Goal: Task Accomplishment & Management: Complete application form

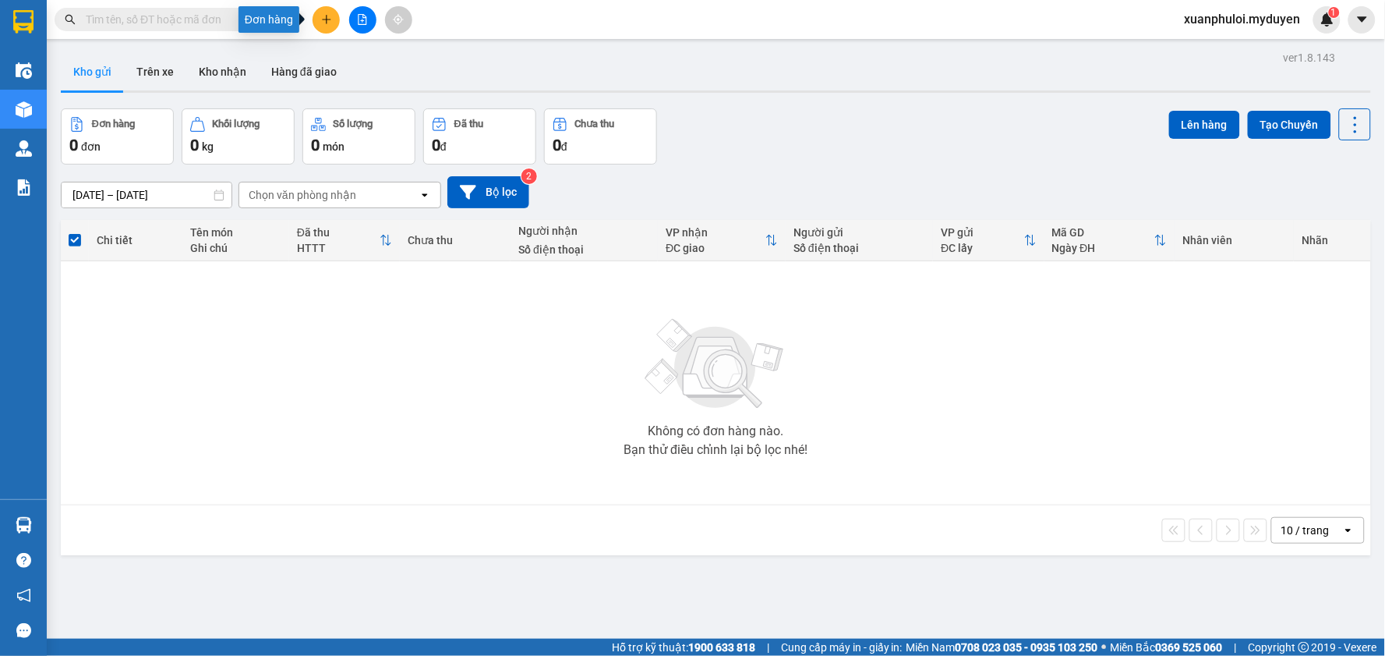
click at [329, 19] on icon "plus" at bounding box center [326, 19] width 9 height 1
click at [384, 63] on div "Tạo đơn hàng" at bounding box center [388, 58] width 68 height 17
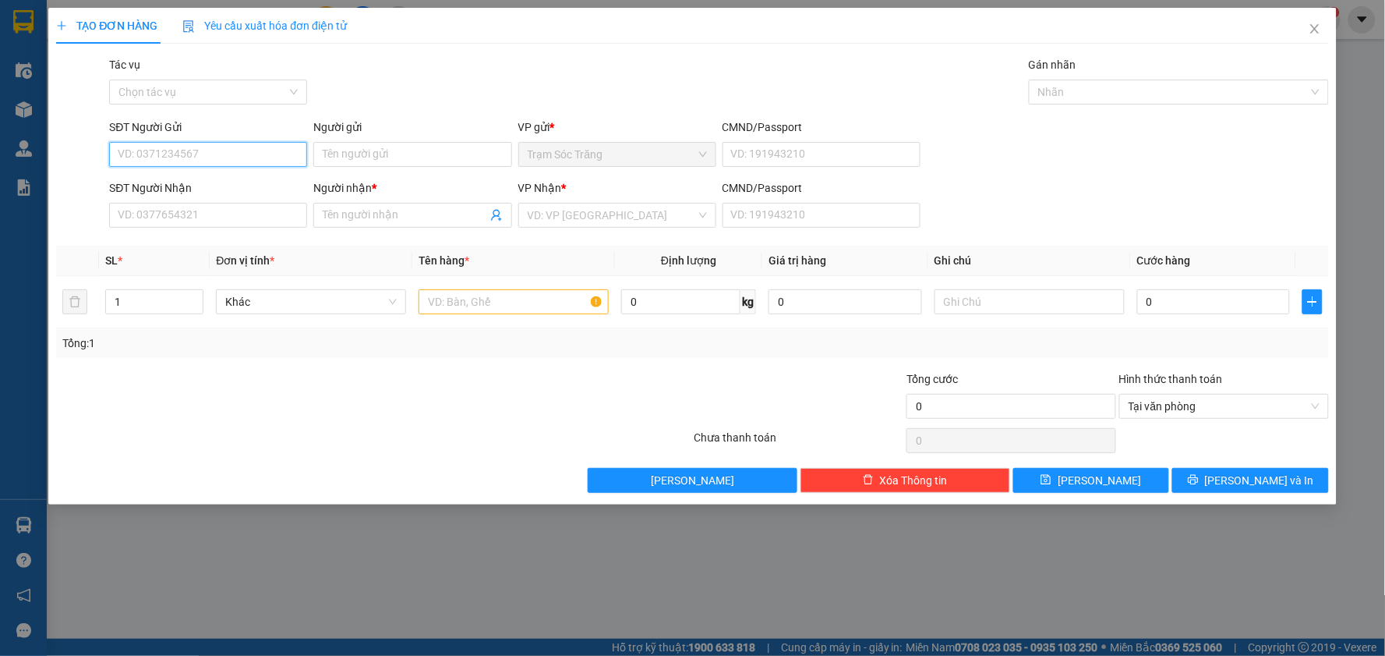
click at [223, 151] on input "SĐT Người Gửi" at bounding box center [208, 154] width 198 height 25
type input "0901068850"
click at [415, 154] on input "Người gửi" at bounding box center [412, 154] width 198 height 25
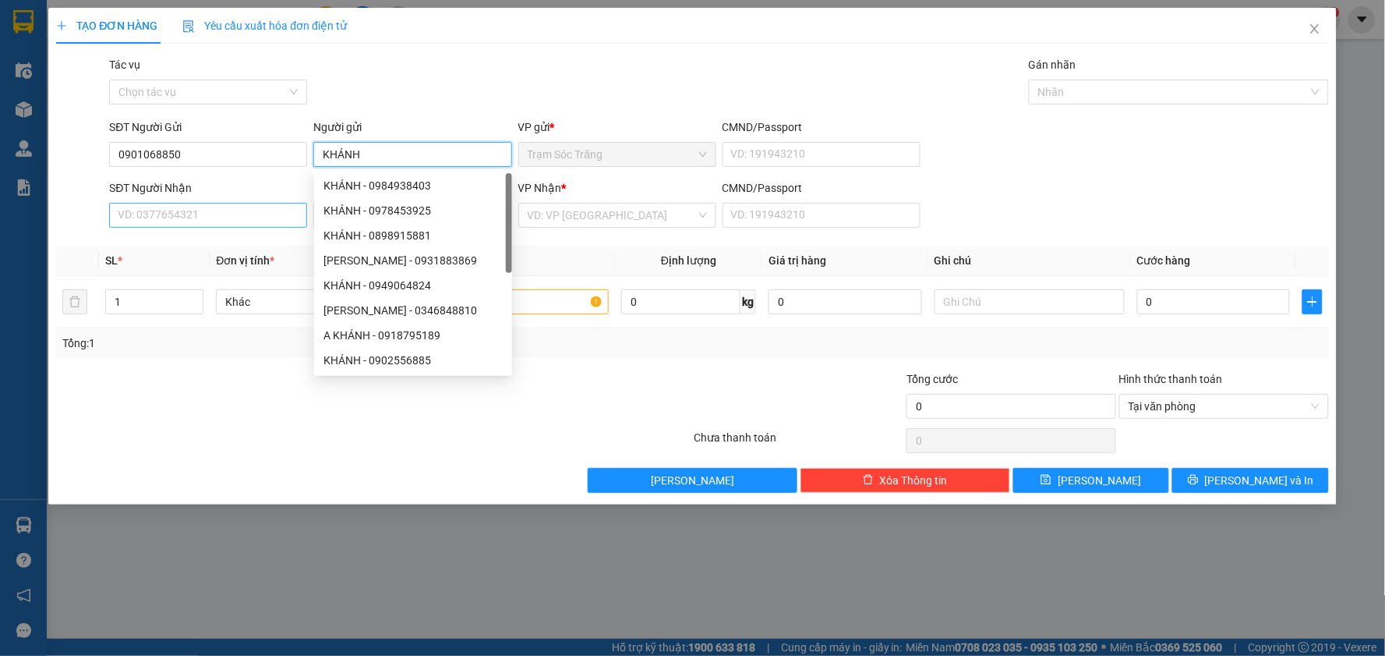
type input "KHÁNH"
click at [206, 207] on input "SĐT Người Nhận" at bounding box center [208, 215] width 198 height 25
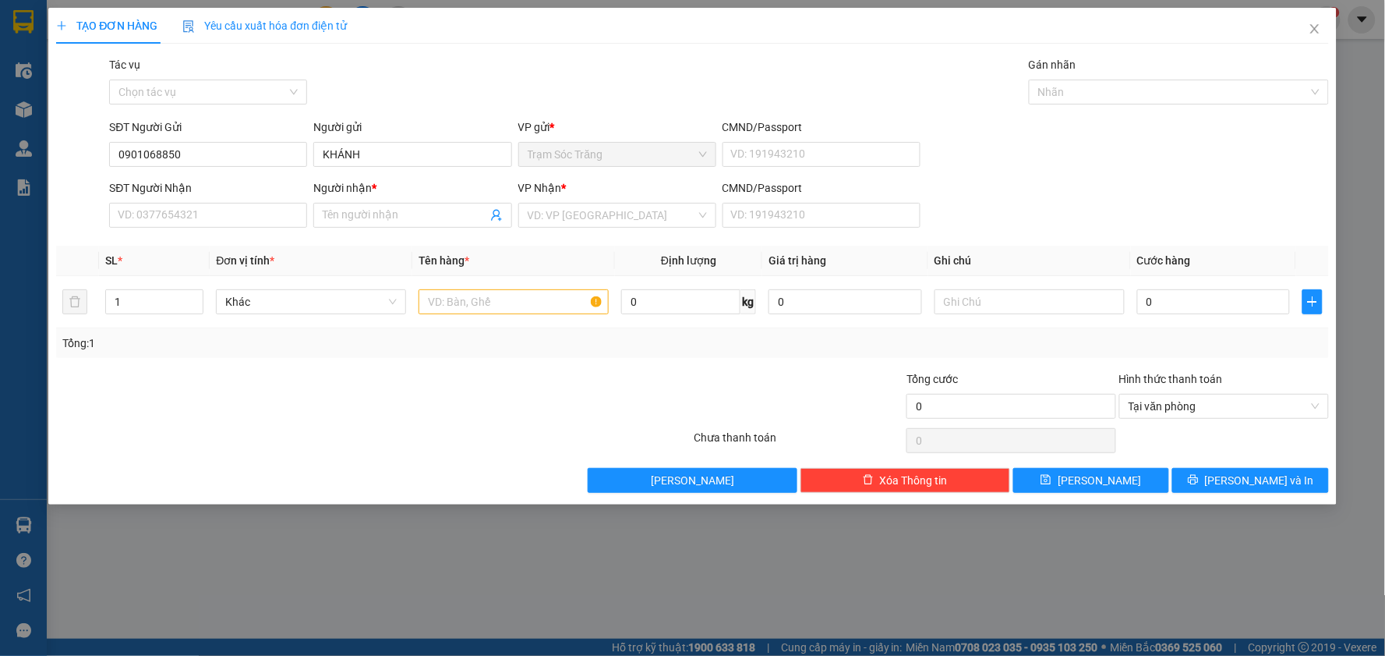
click at [611, 201] on div "VP Nhận *" at bounding box center [617, 190] width 198 height 23
click at [610, 214] on input "search" at bounding box center [612, 214] width 168 height 23
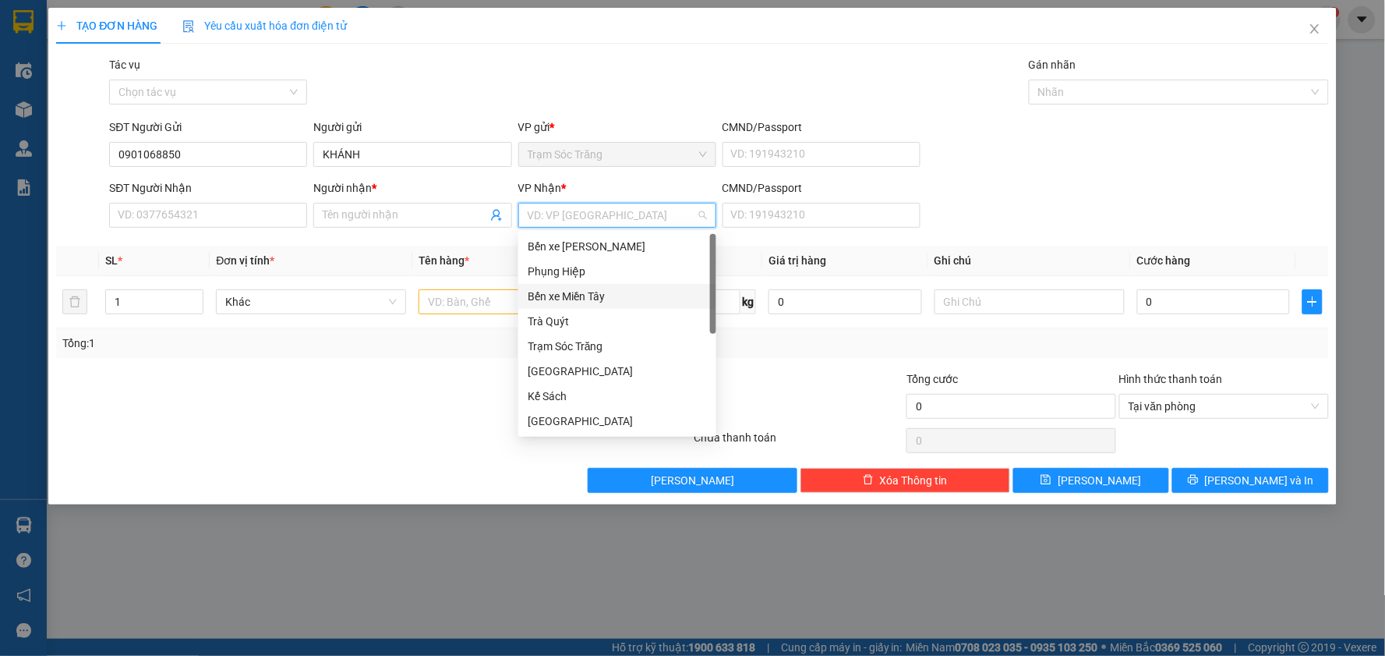
click at [593, 294] on div "Bến xe Miền Tây" at bounding box center [617, 296] width 179 height 17
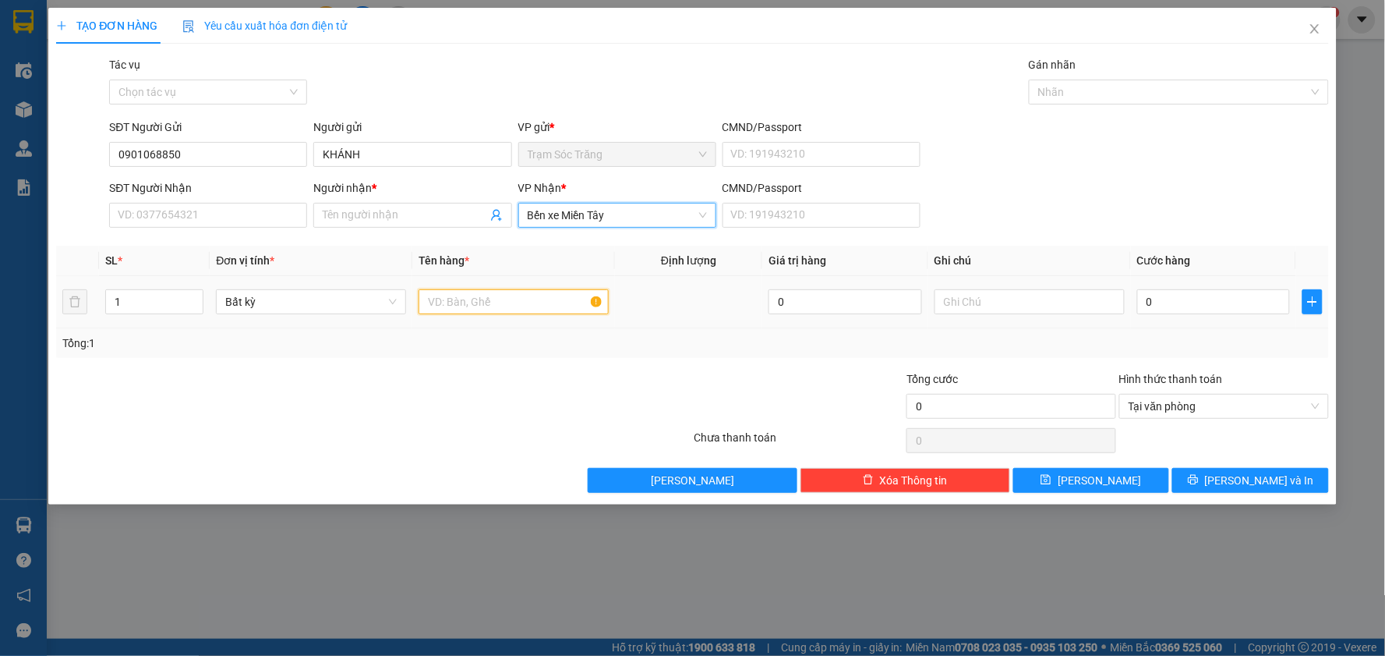
click at [465, 303] on input "text" at bounding box center [514, 301] width 190 height 25
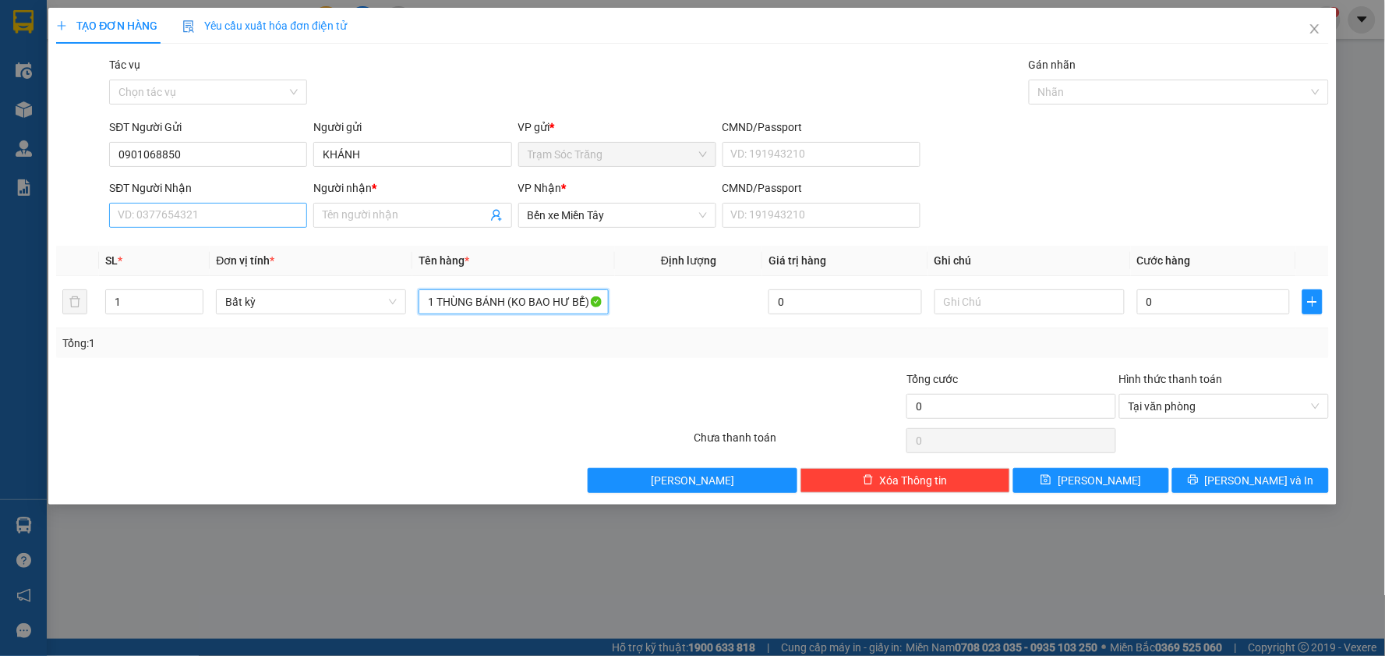
type input "1 THÙNG BÁNH (KO BAO HƯ BỂ)"
click at [246, 214] on input "SĐT Người Nhận" at bounding box center [208, 215] width 198 height 25
type input "0909728190"
click at [349, 223] on input "Người nhận *" at bounding box center [405, 215] width 164 height 17
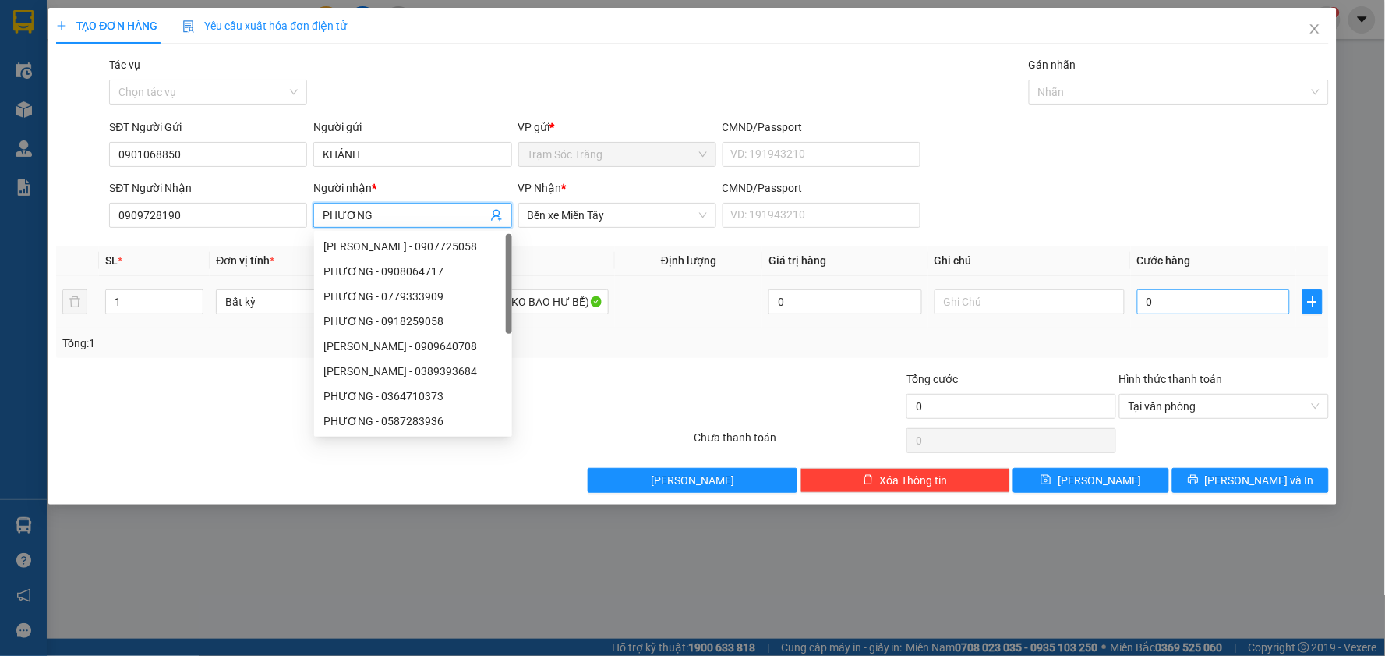
type input "PHƯƠNG"
click at [1215, 310] on input "0" at bounding box center [1215, 301] width 154 height 25
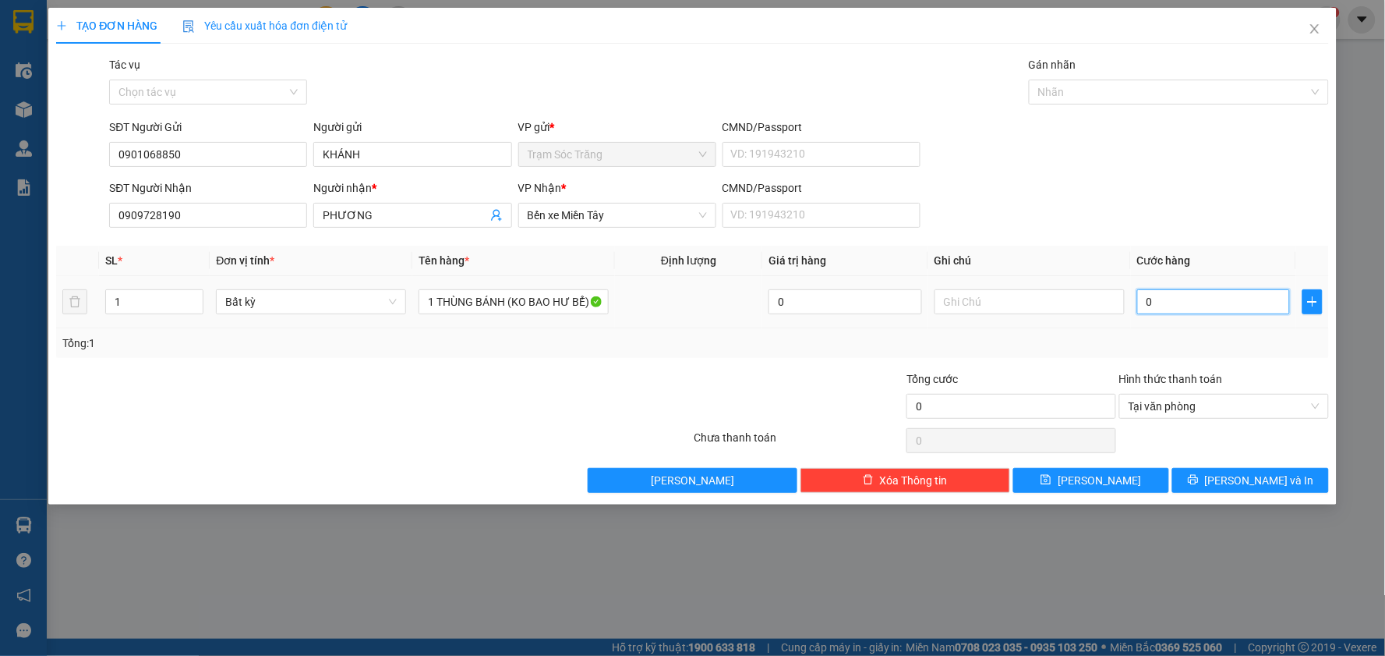
type input "4"
type input "40"
type input "400"
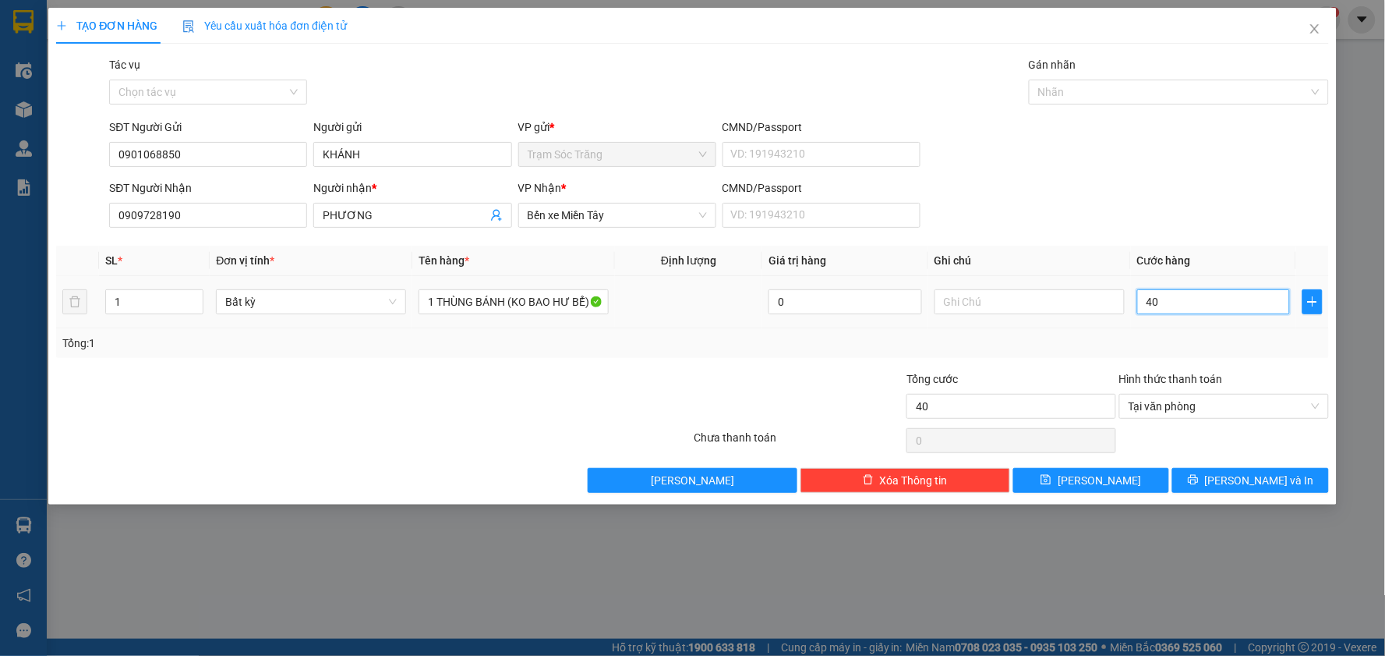
type input "400"
type input "4.000"
type input "40.000"
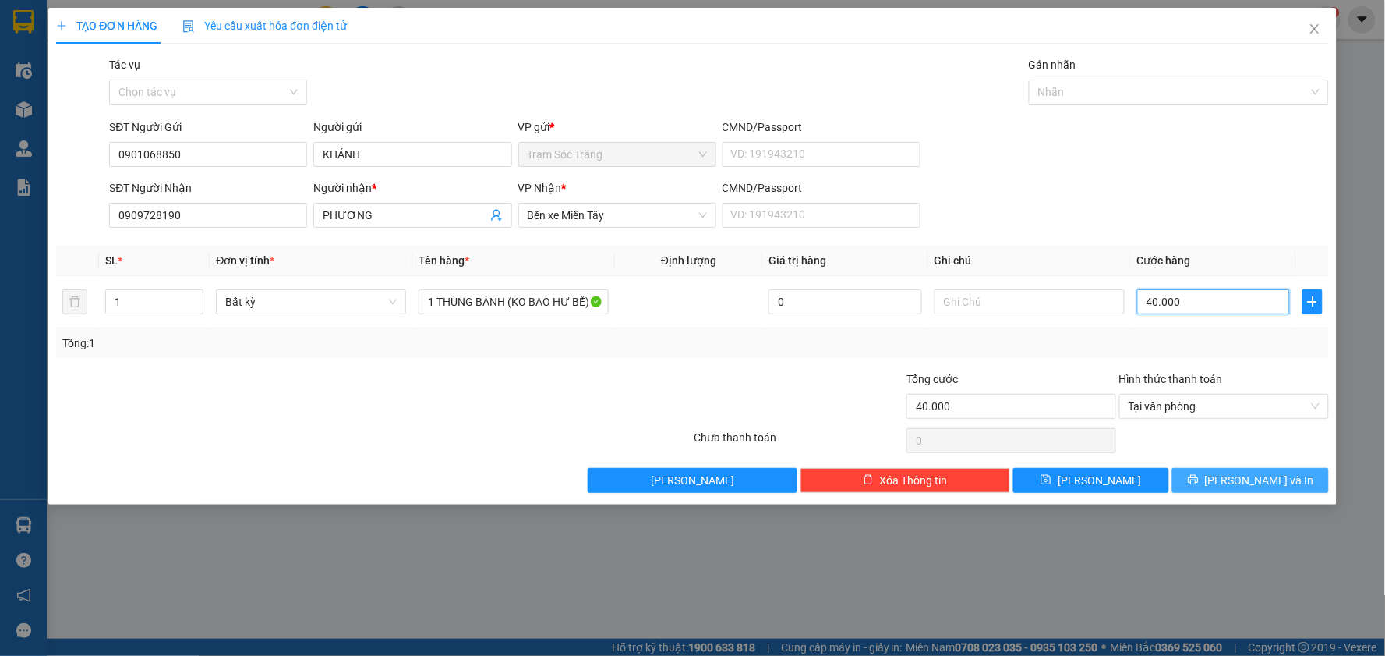
type input "40.000"
click at [1244, 477] on span "[PERSON_NAME] và In" at bounding box center [1259, 480] width 109 height 17
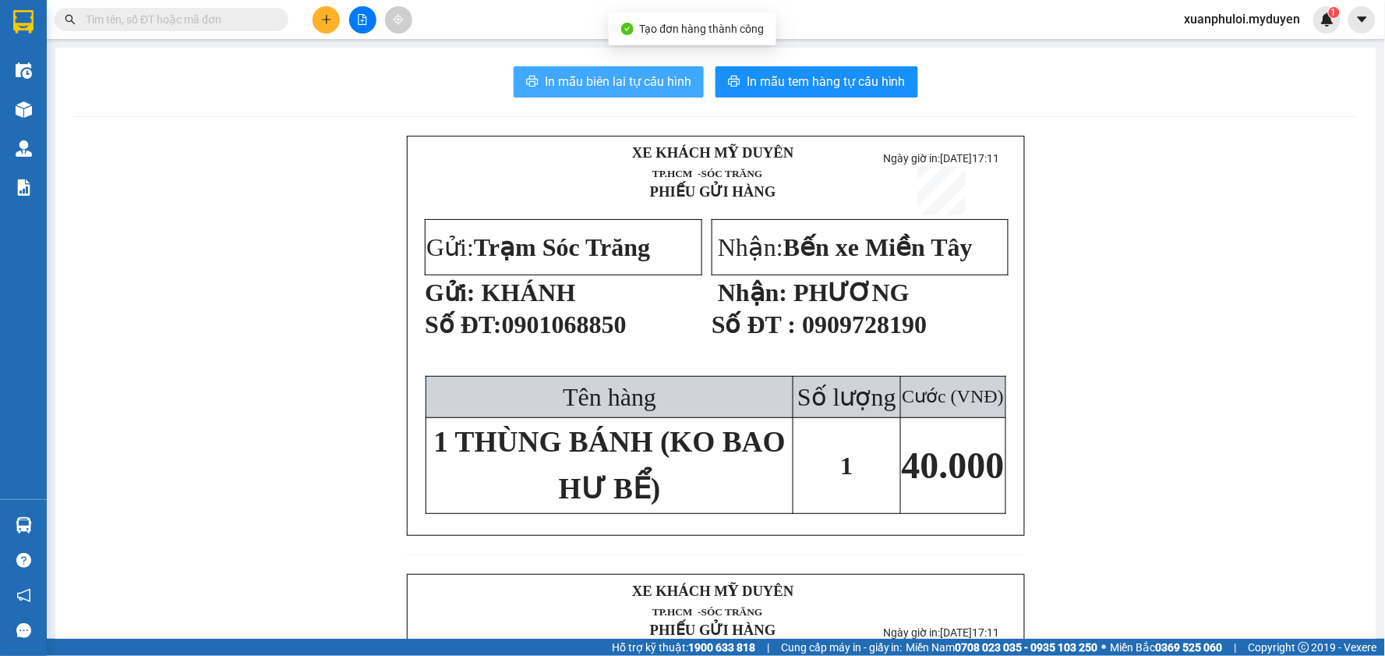
click at [558, 72] on span "In mẫu biên lai tự cấu hình" at bounding box center [618, 81] width 147 height 19
click at [565, 81] on span "In mẫu biên lai tự cấu hình" at bounding box center [618, 81] width 147 height 19
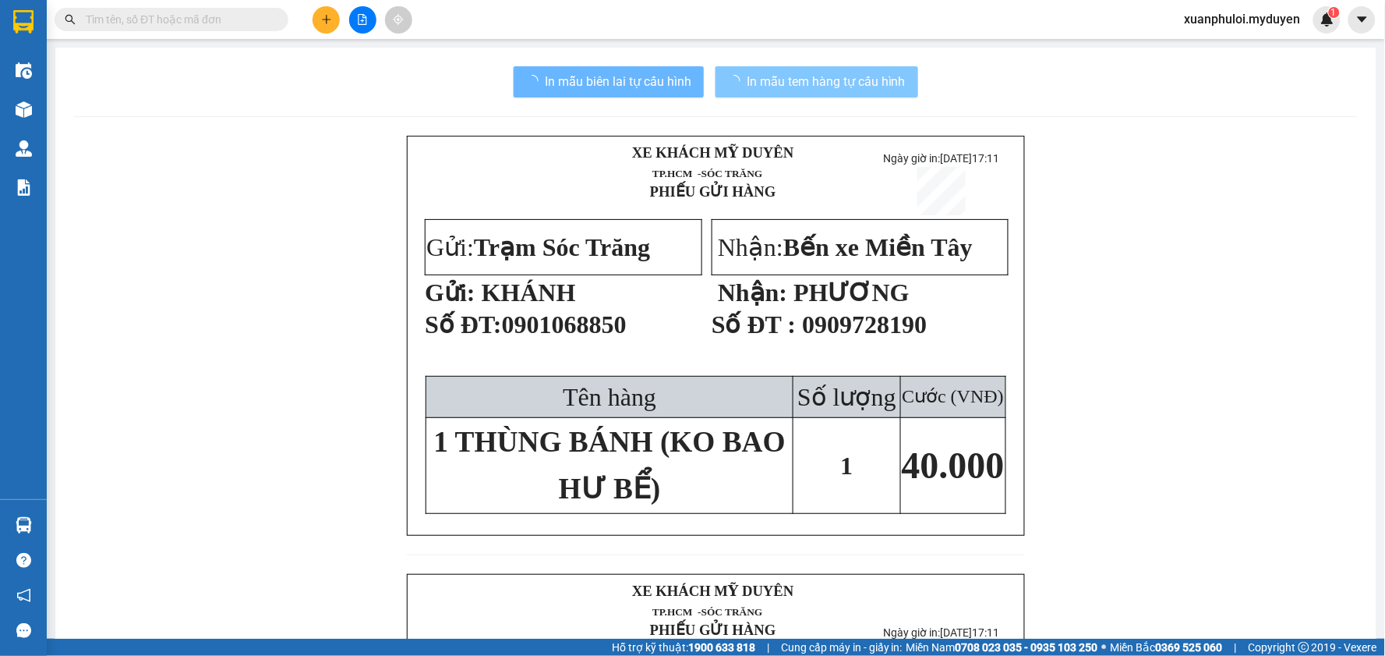
click at [809, 92] on button "In mẫu tem hàng tự cấu hình" at bounding box center [817, 81] width 203 height 31
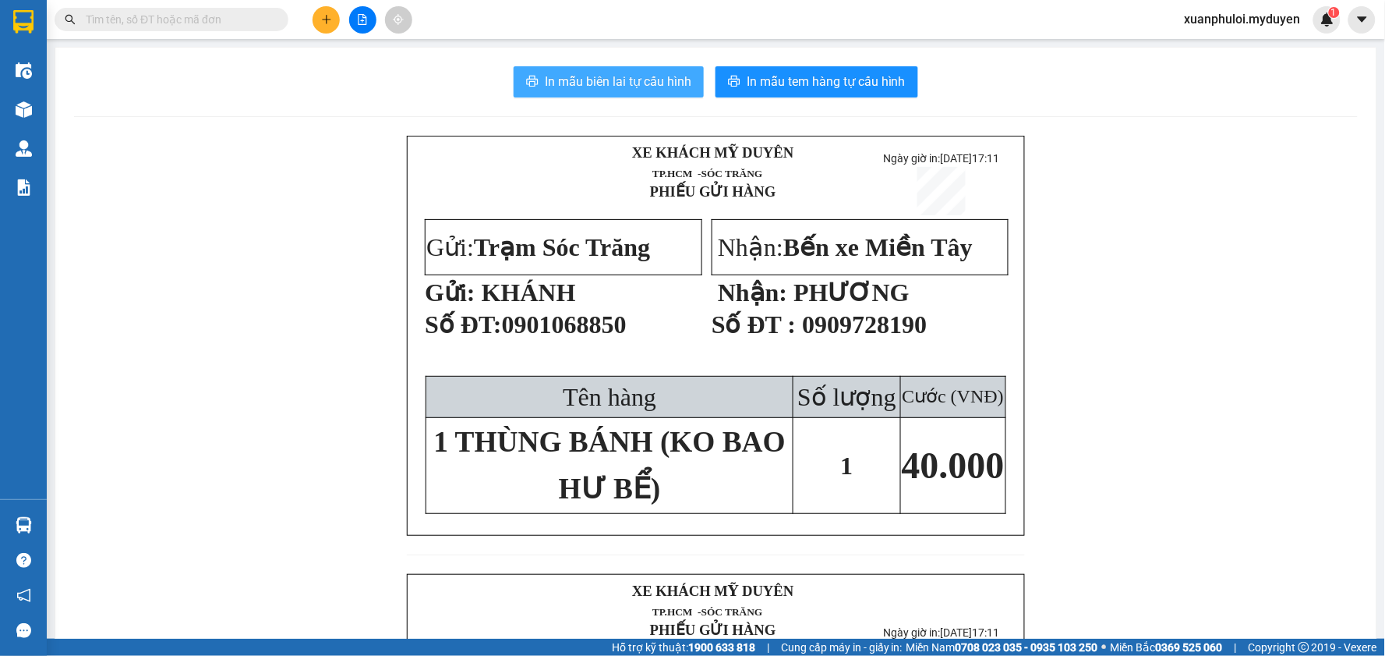
click at [579, 76] on span "In mẫu biên lai tự cấu hình" at bounding box center [618, 81] width 147 height 19
click at [624, 76] on span "In mẫu biên lai tự cấu hình" at bounding box center [618, 81] width 147 height 19
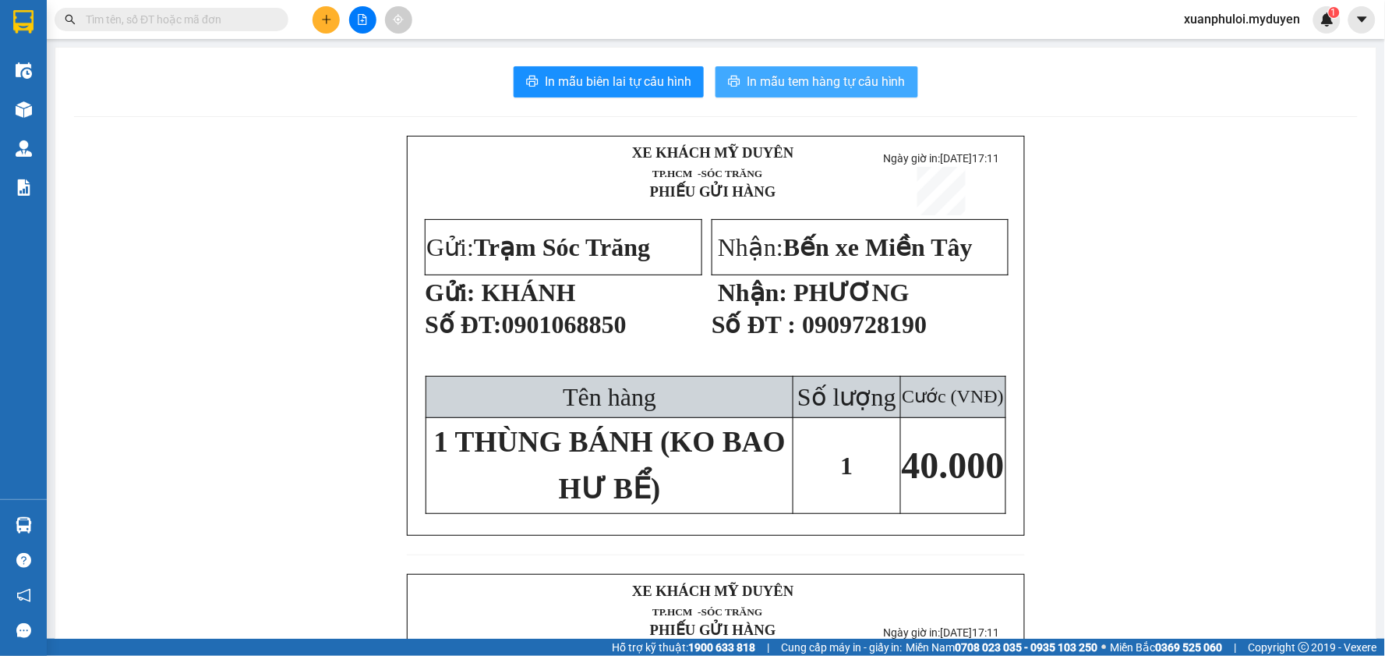
click at [869, 91] on button "In mẫu tem hàng tự cấu hình" at bounding box center [817, 81] width 203 height 31
click at [323, 24] on icon "plus" at bounding box center [326, 19] width 11 height 11
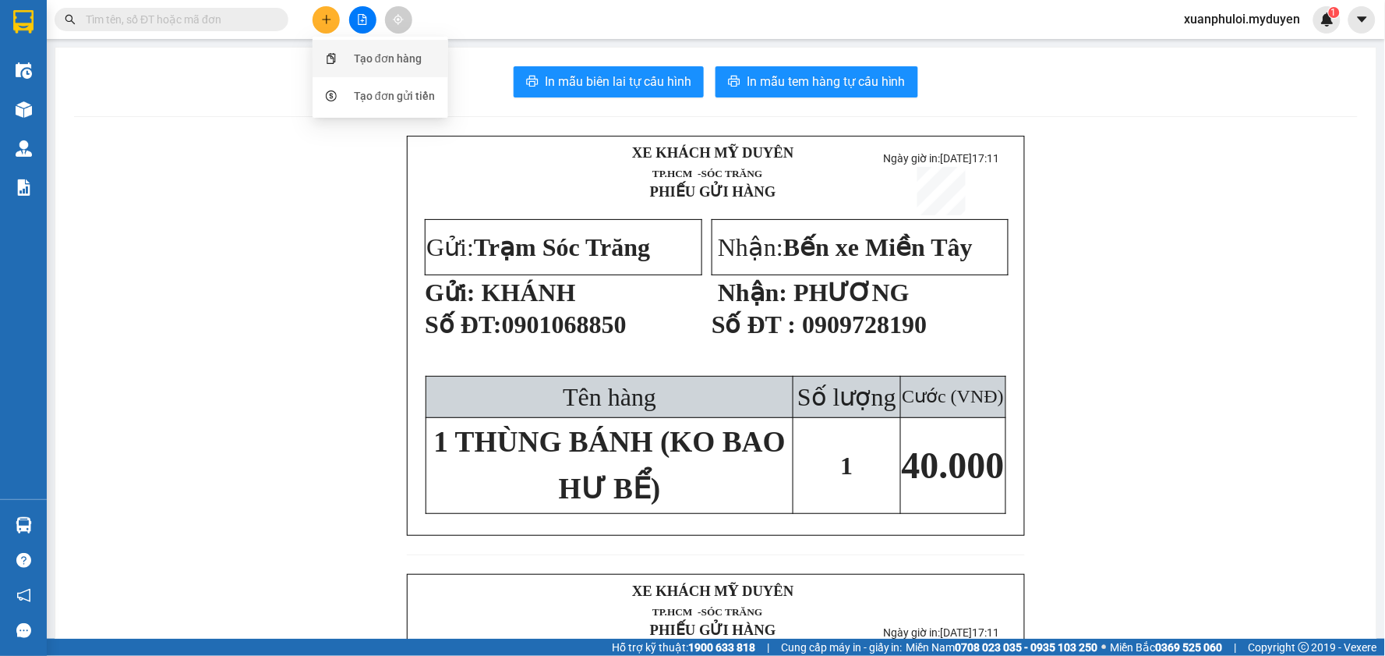
click at [352, 53] on div "Tạo đơn hàng" at bounding box center [380, 59] width 117 height 30
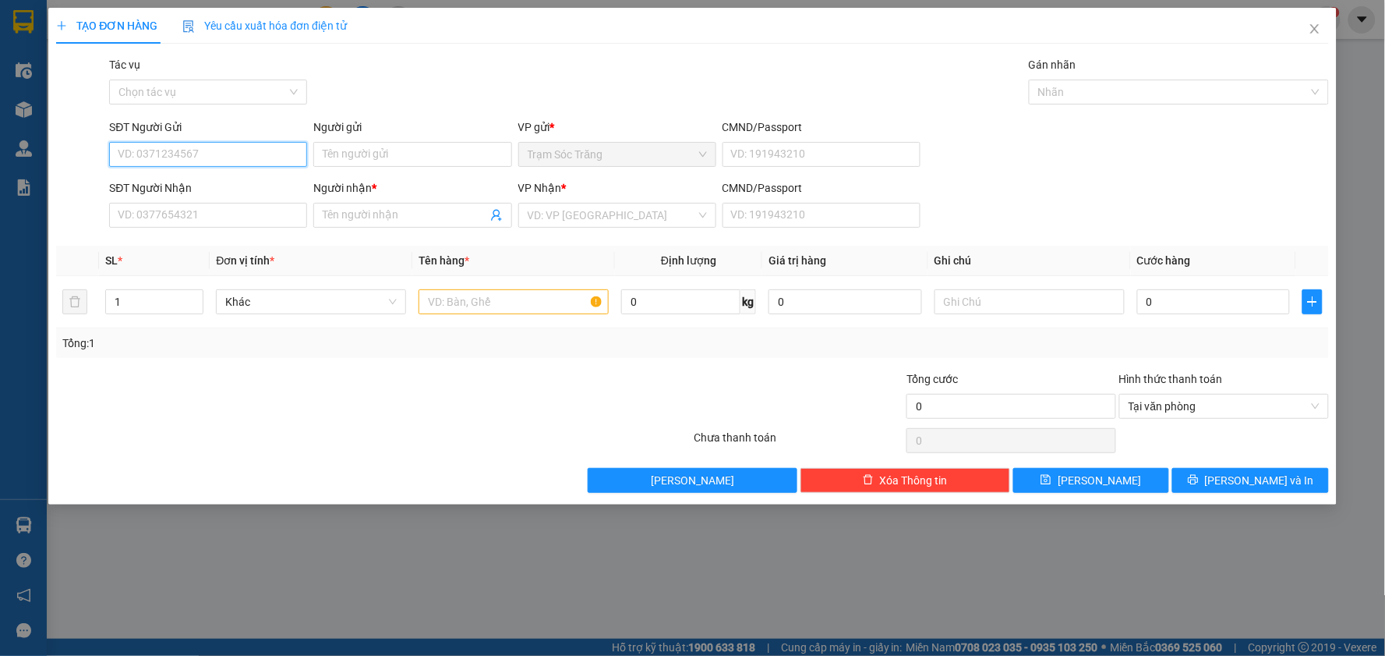
click at [196, 157] on input "SĐT Người Gửi" at bounding box center [208, 154] width 198 height 25
type input "0365772336"
click at [188, 184] on div "0365772336 - TẤN" at bounding box center [208, 185] width 179 height 17
type input "TẤN"
type input "0365772336"
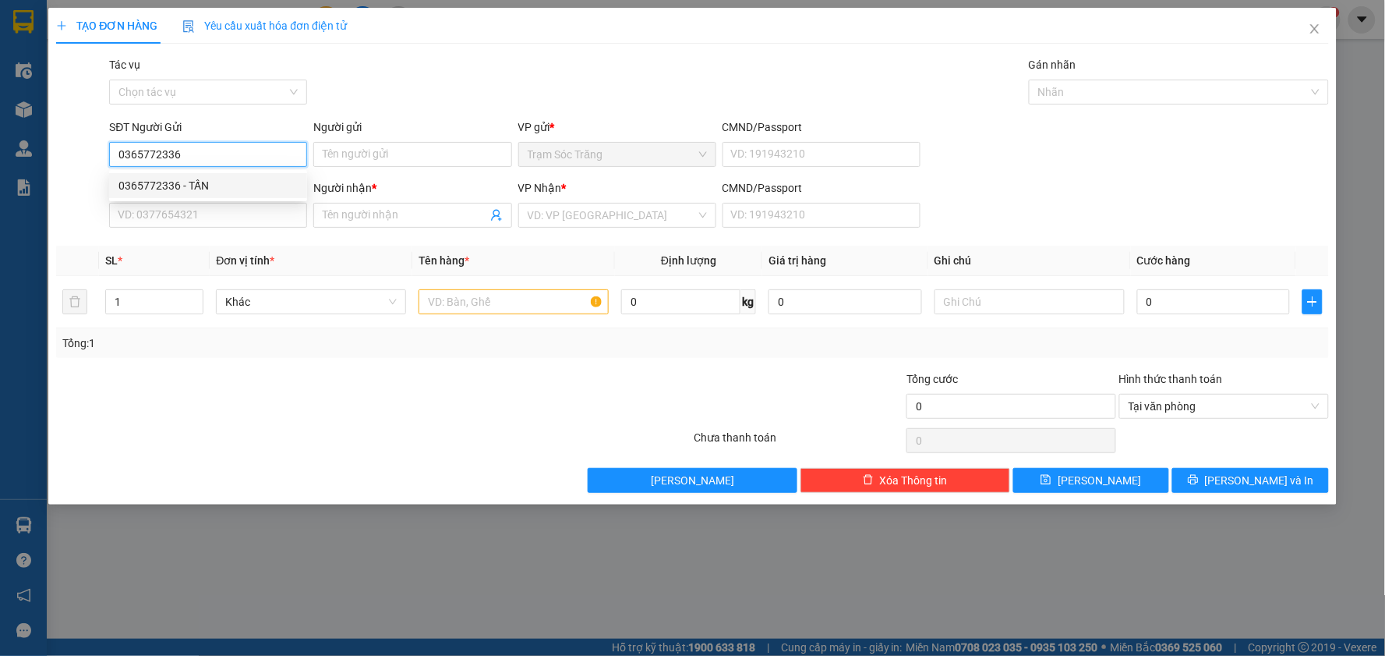
type input "TẤN"
type input "100.000"
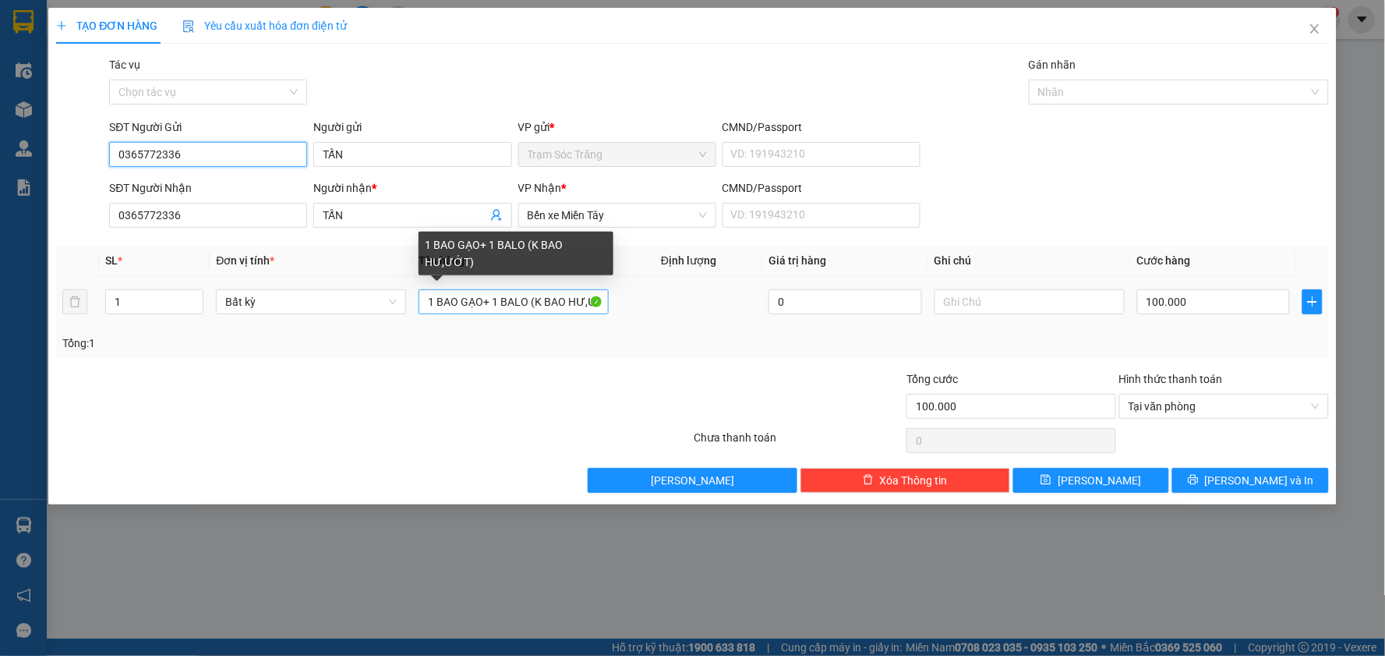
type input "0365772336"
click at [529, 307] on input "1 BAO GẠO+ 1 BALO (K BAO HƯ,ƯỚT)" at bounding box center [514, 301] width 190 height 25
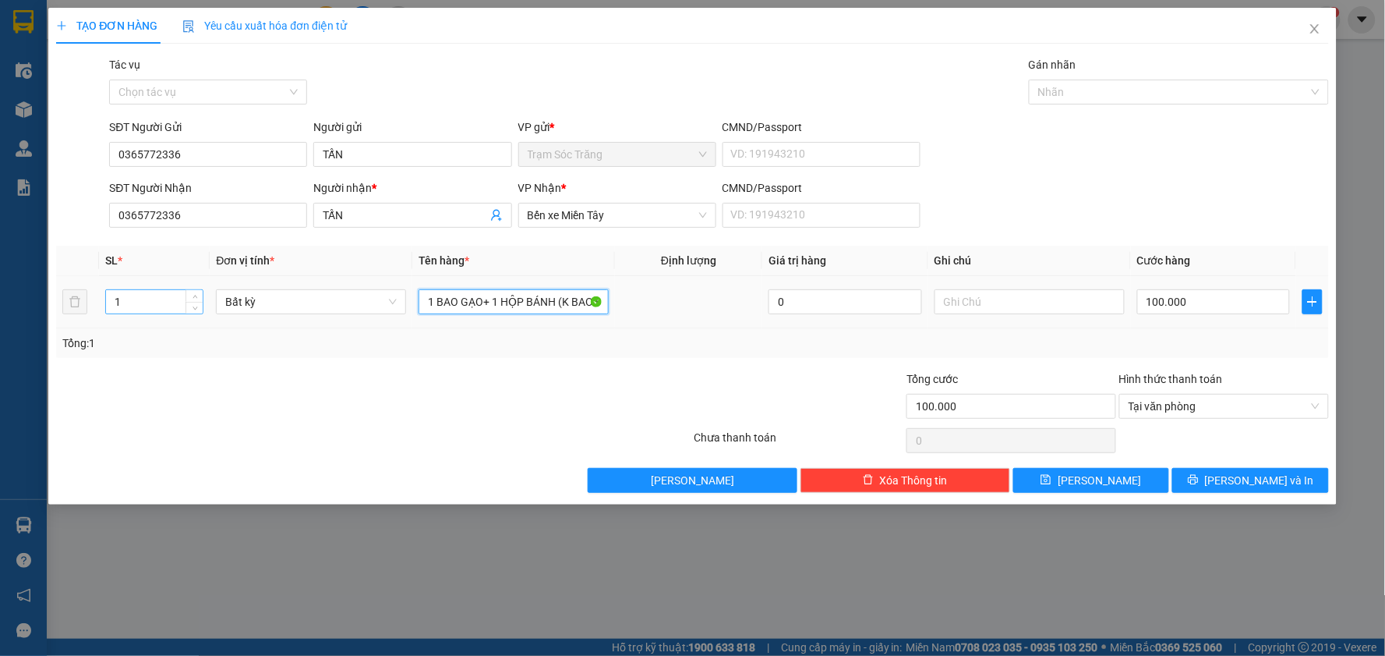
type input "1 BAO GẠO+ 1 HỘP BÁNH (K BAO HƯ,ƯỚT)"
click at [137, 302] on input "1" at bounding box center [154, 301] width 97 height 23
type input "2"
click at [1283, 485] on button "[PERSON_NAME] và In" at bounding box center [1251, 480] width 157 height 25
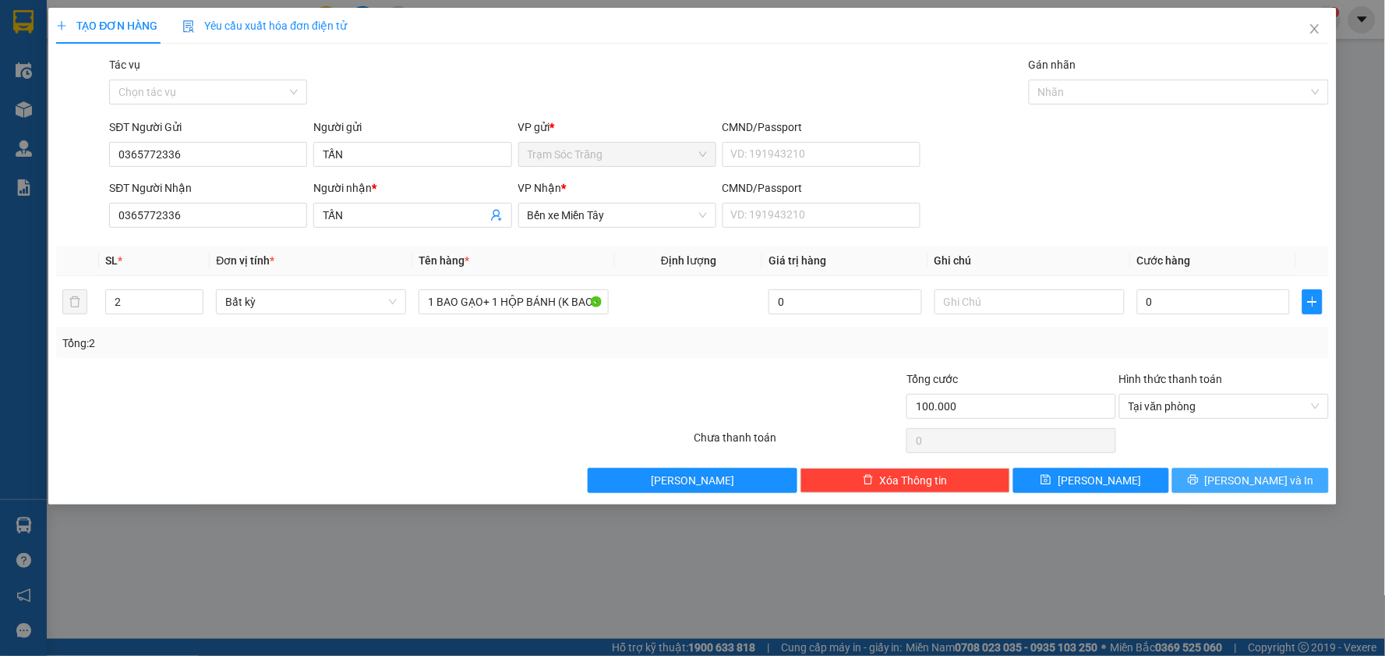
type input "0"
click at [1222, 492] on button "[PERSON_NAME] và In" at bounding box center [1251, 480] width 157 height 25
click at [1180, 305] on input "0" at bounding box center [1215, 301] width 154 height 25
click at [1218, 482] on button "[PERSON_NAME] và In" at bounding box center [1251, 480] width 157 height 25
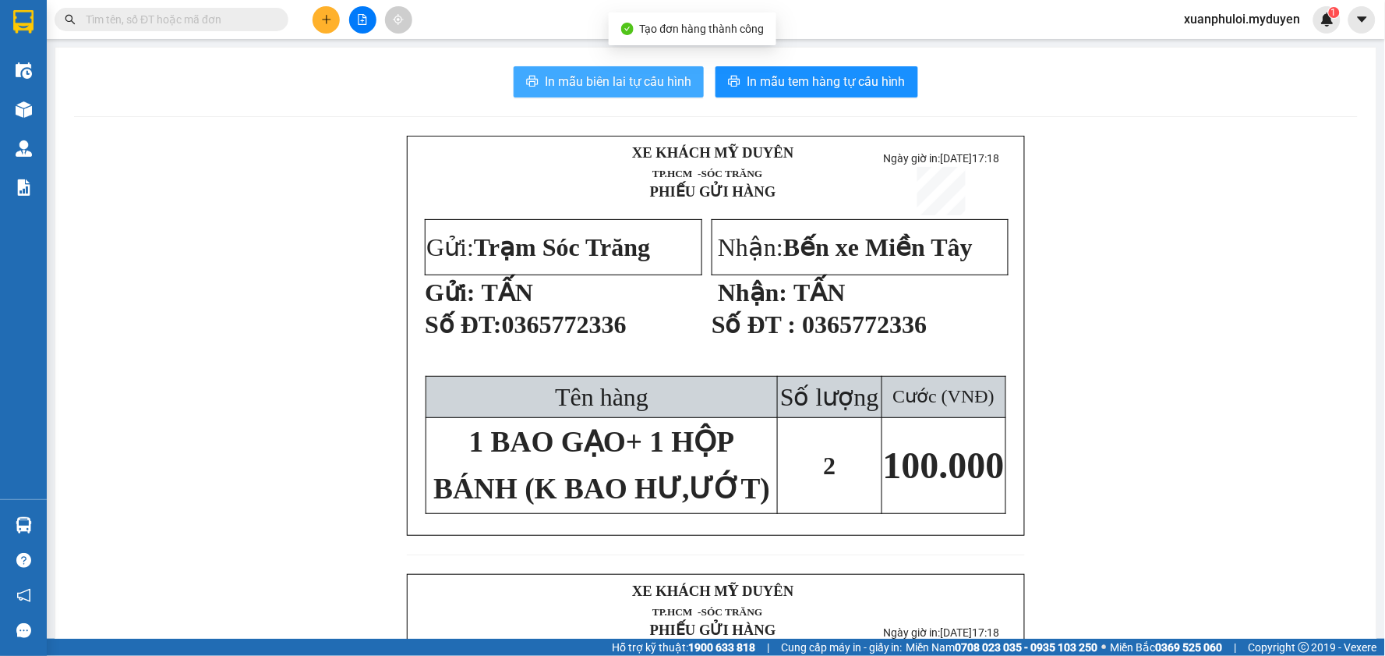
click at [570, 86] on span "In mẫu biên lai tự cấu hình" at bounding box center [618, 81] width 147 height 19
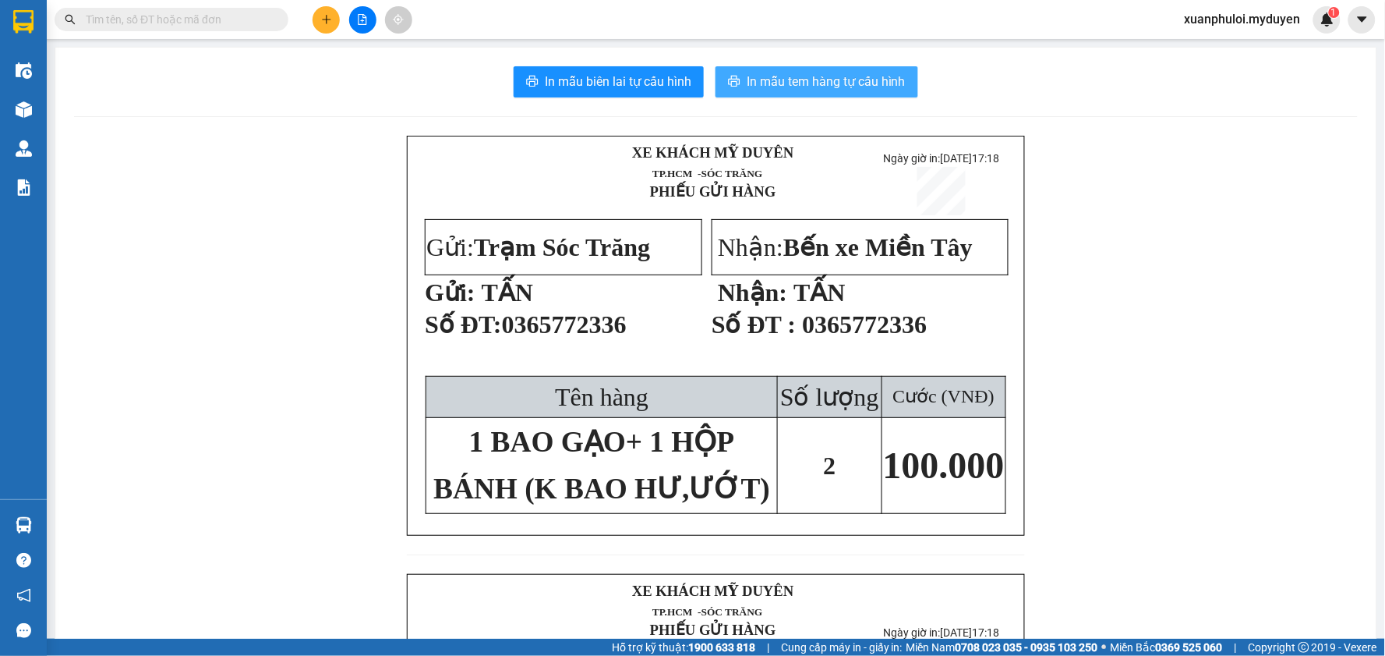
click at [801, 86] on span "In mẫu tem hàng tự cấu hình" at bounding box center [826, 81] width 159 height 19
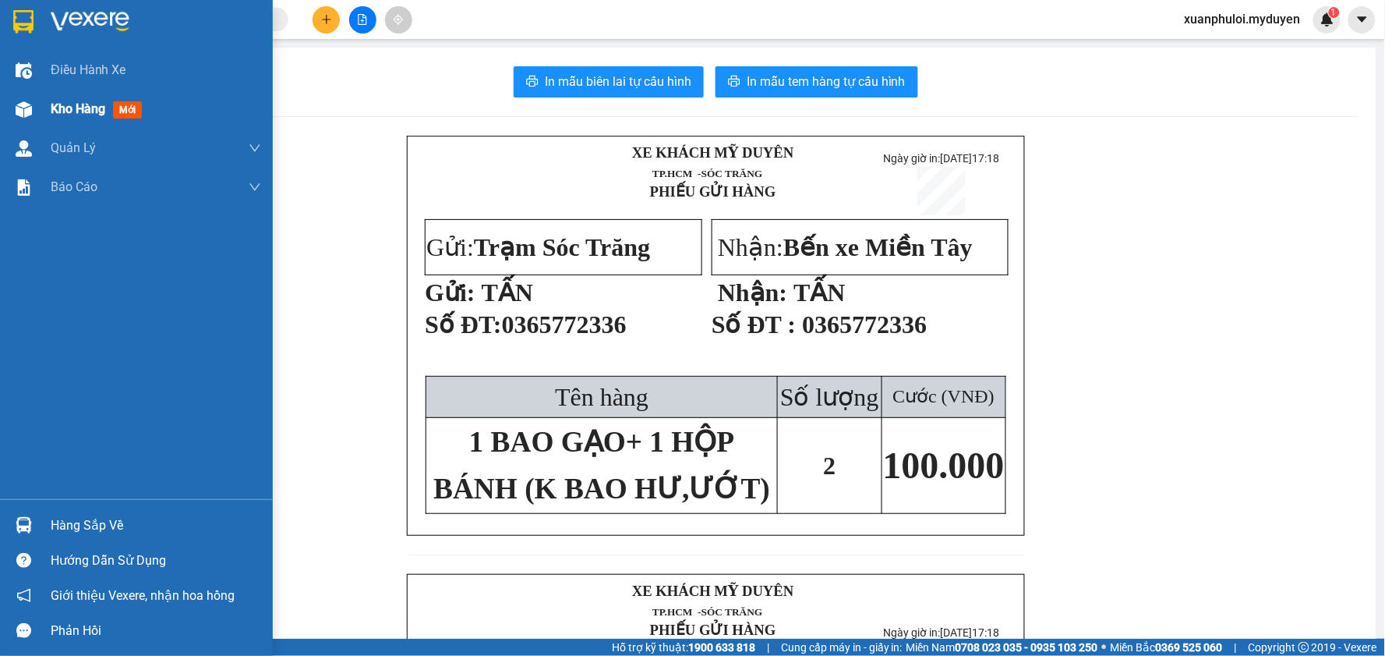
click at [44, 104] on div "Kho hàng mới" at bounding box center [136, 109] width 273 height 39
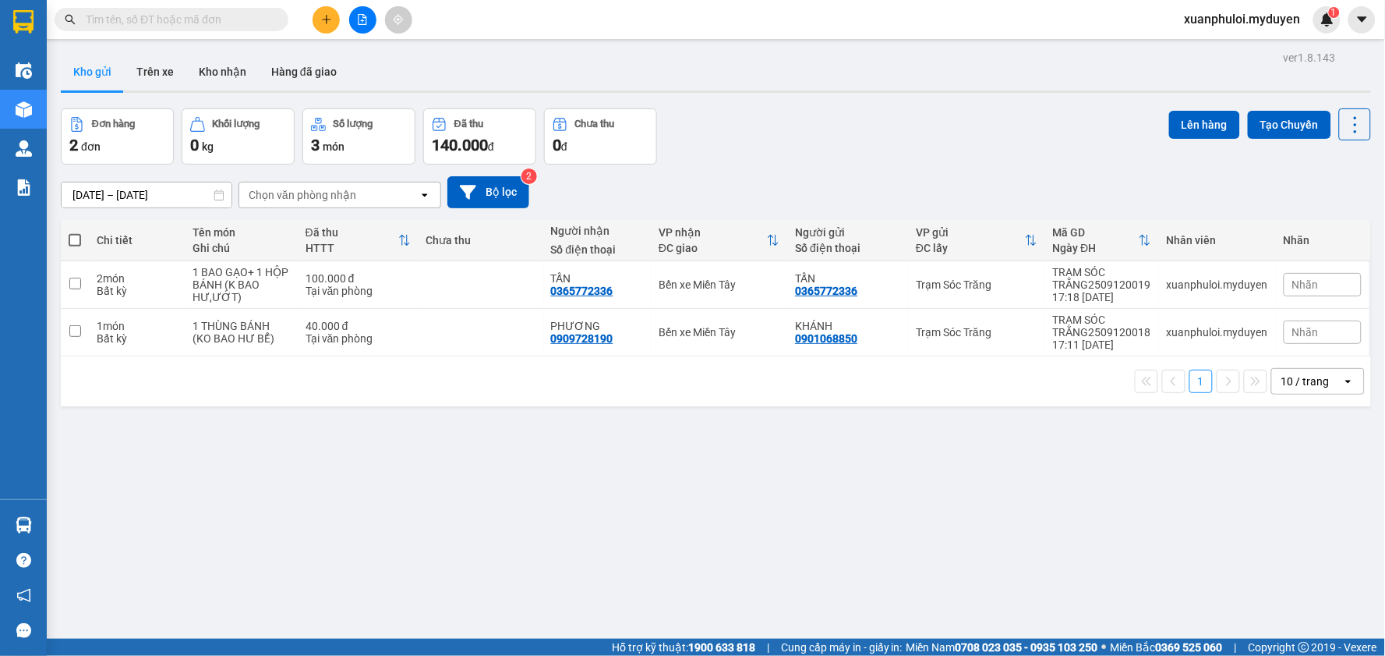
click at [75, 242] on span at bounding box center [75, 240] width 12 height 12
click at [75, 232] on input "checkbox" at bounding box center [75, 232] width 0 height 0
checkbox input "true"
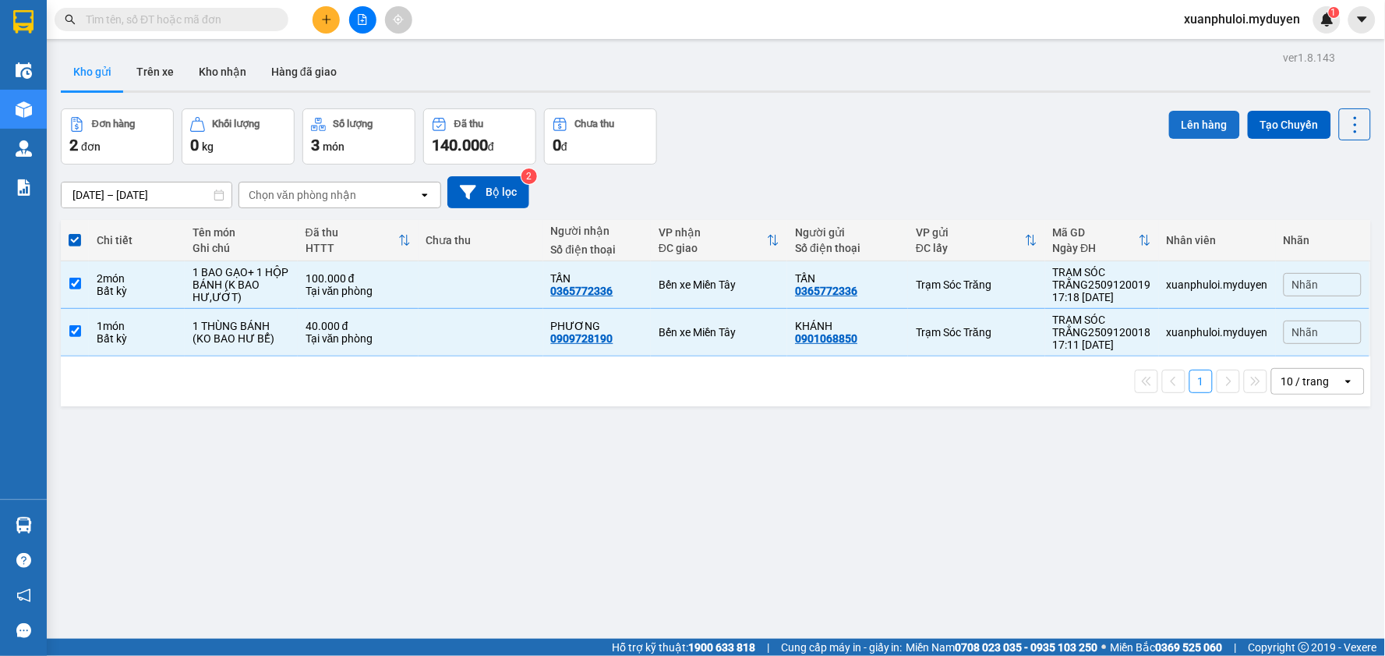
click at [1169, 131] on button "Lên hàng" at bounding box center [1204, 125] width 71 height 28
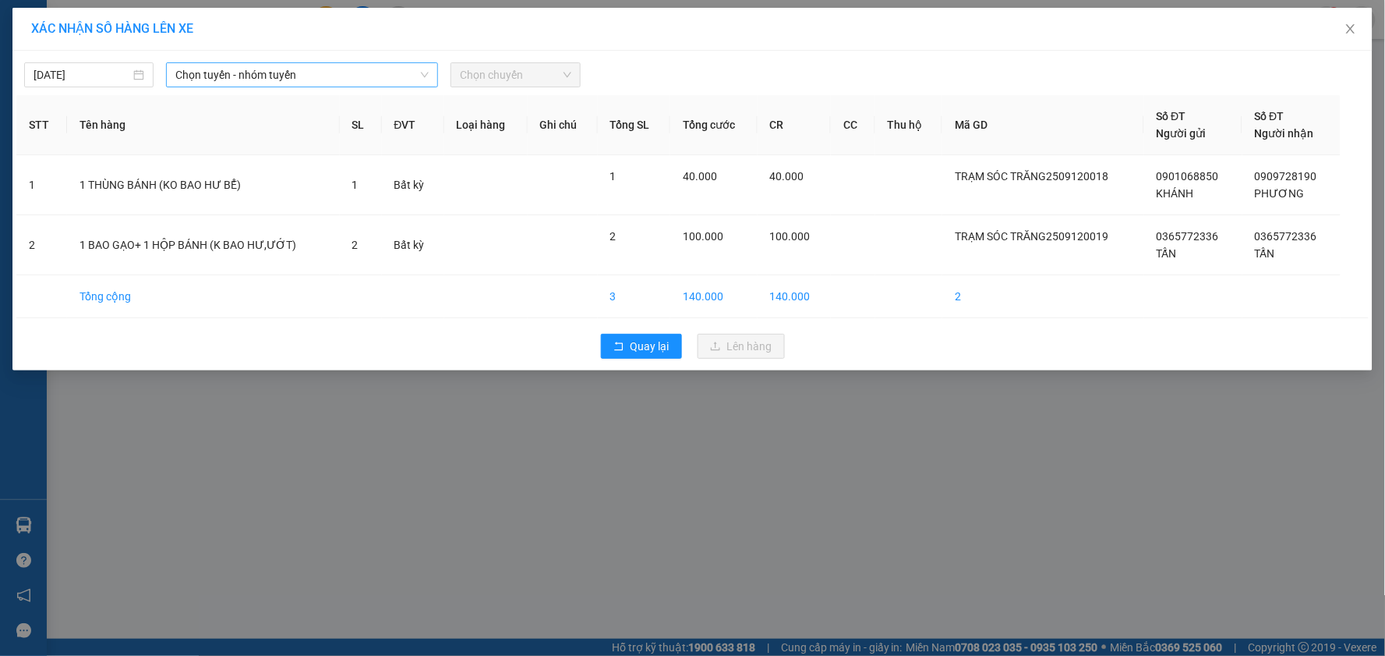
click at [192, 72] on span "Chọn tuyến - nhóm tuyến" at bounding box center [301, 74] width 253 height 23
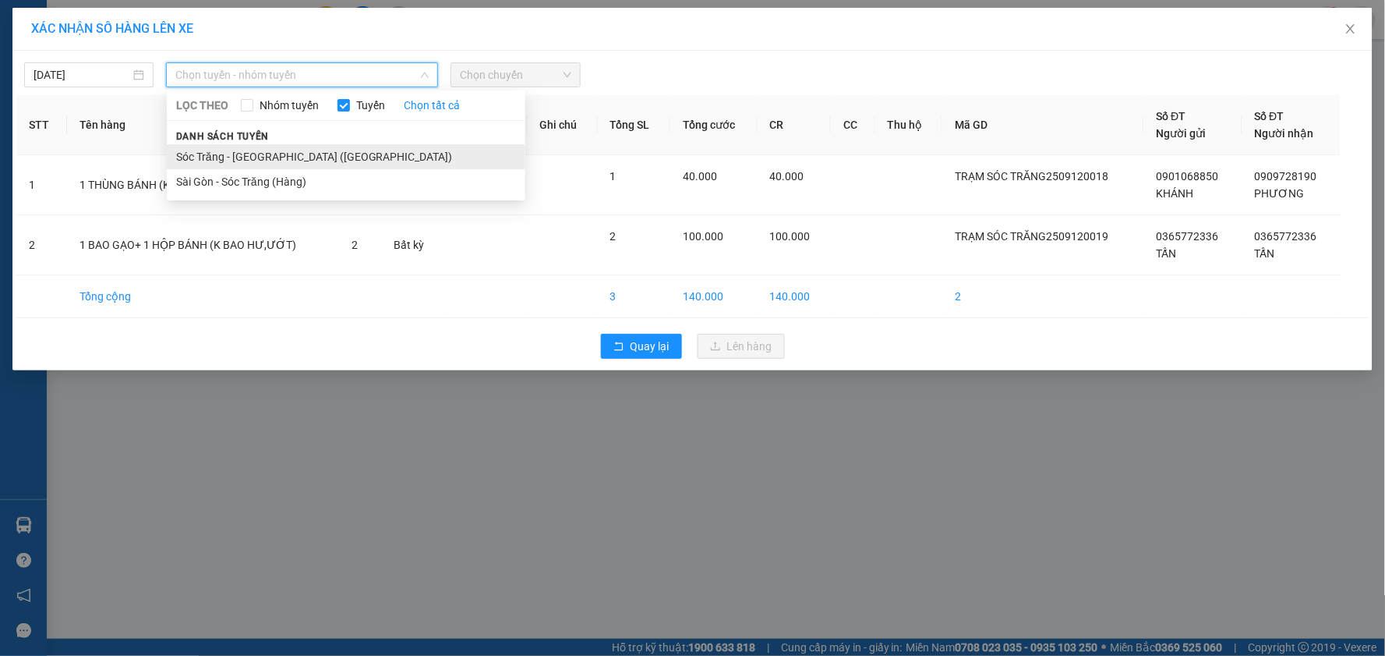
click at [211, 146] on li "Sóc Trăng - [GEOGRAPHIC_DATA] ([GEOGRAPHIC_DATA])" at bounding box center [346, 156] width 359 height 25
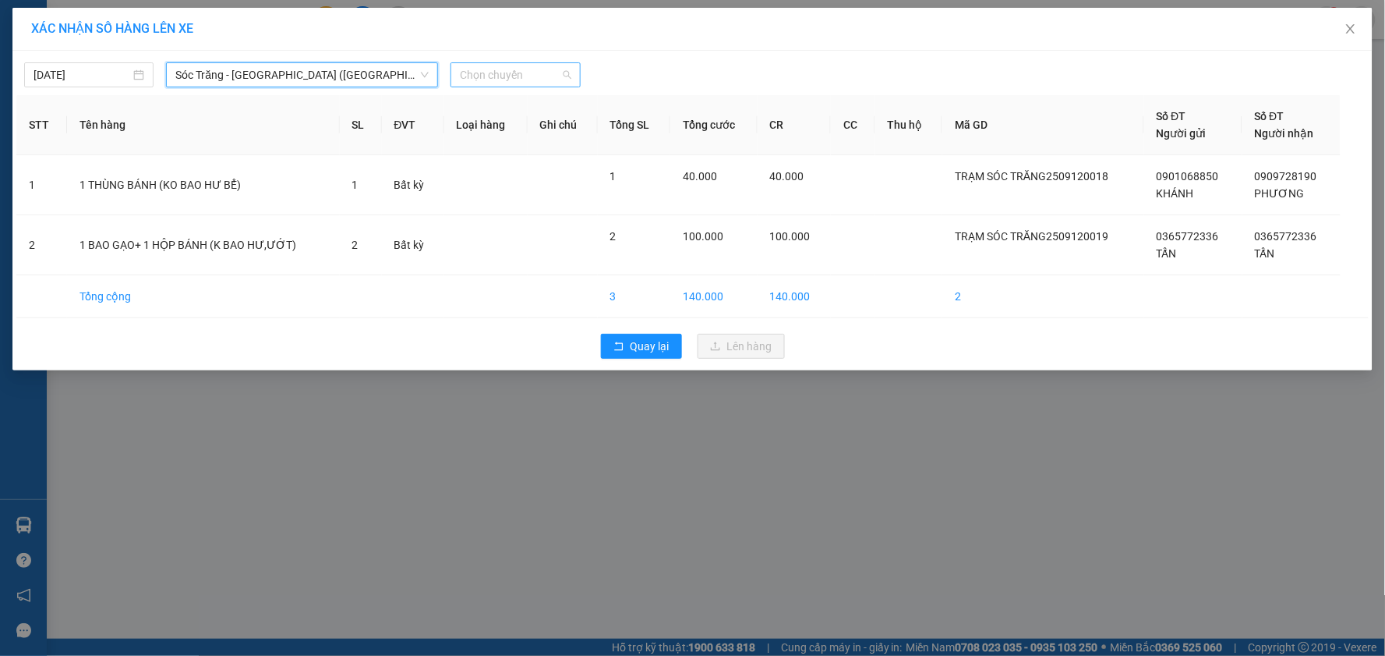
click at [512, 75] on span "Chọn chuyến" at bounding box center [515, 74] width 111 height 23
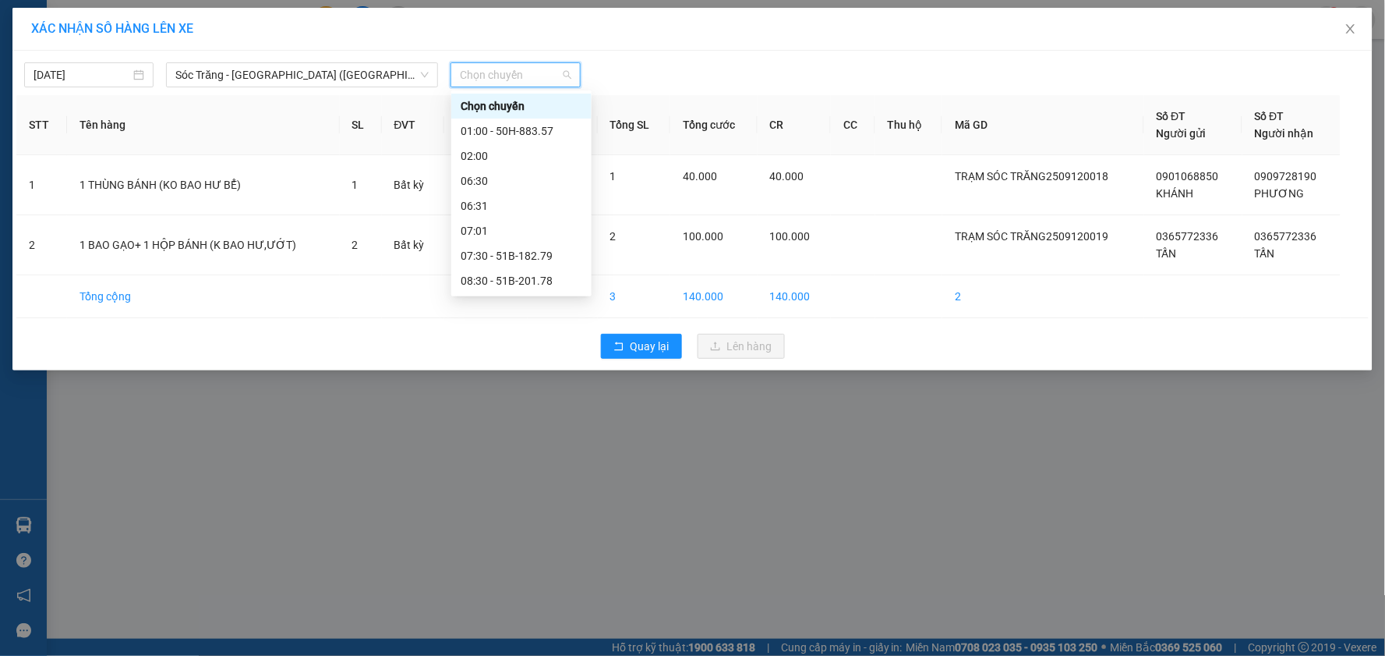
click at [523, 522] on div "17:30" at bounding box center [522, 530] width 122 height 17
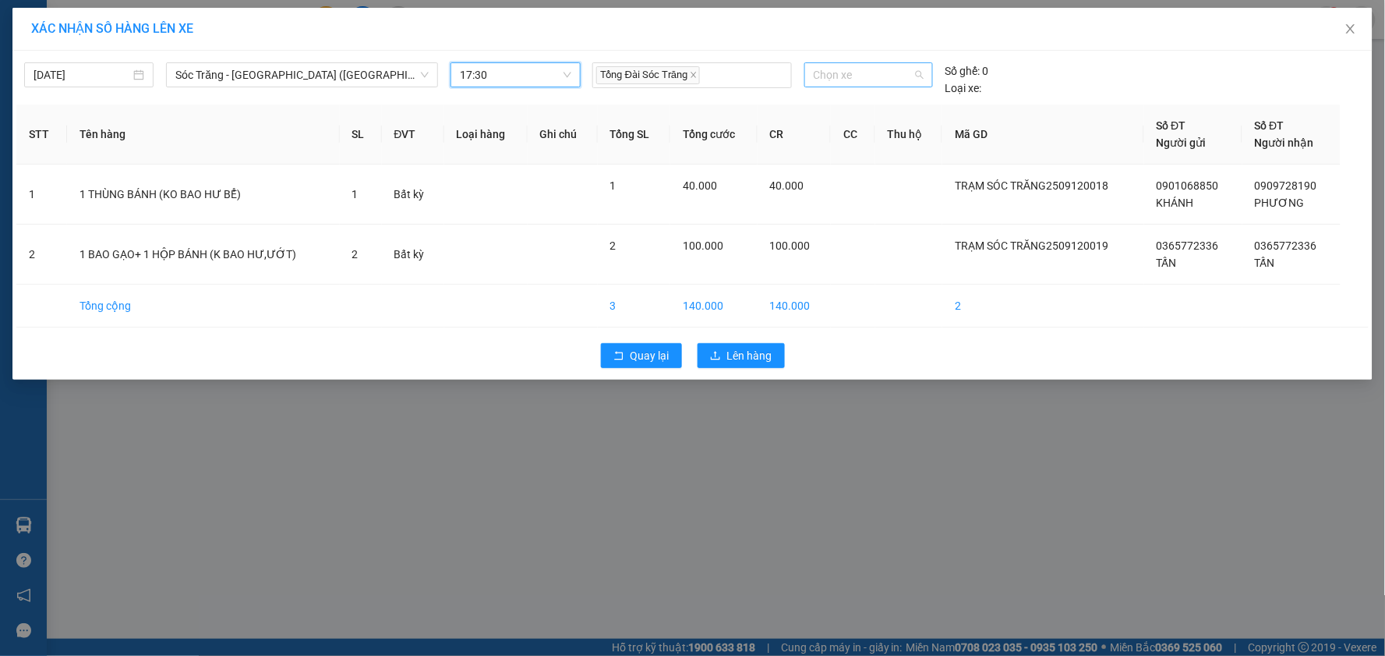
click at [878, 71] on span "Chọn xe" at bounding box center [869, 74] width 110 height 23
type input "232.13"
click at [851, 106] on div "51B-232.13" at bounding box center [869, 105] width 110 height 17
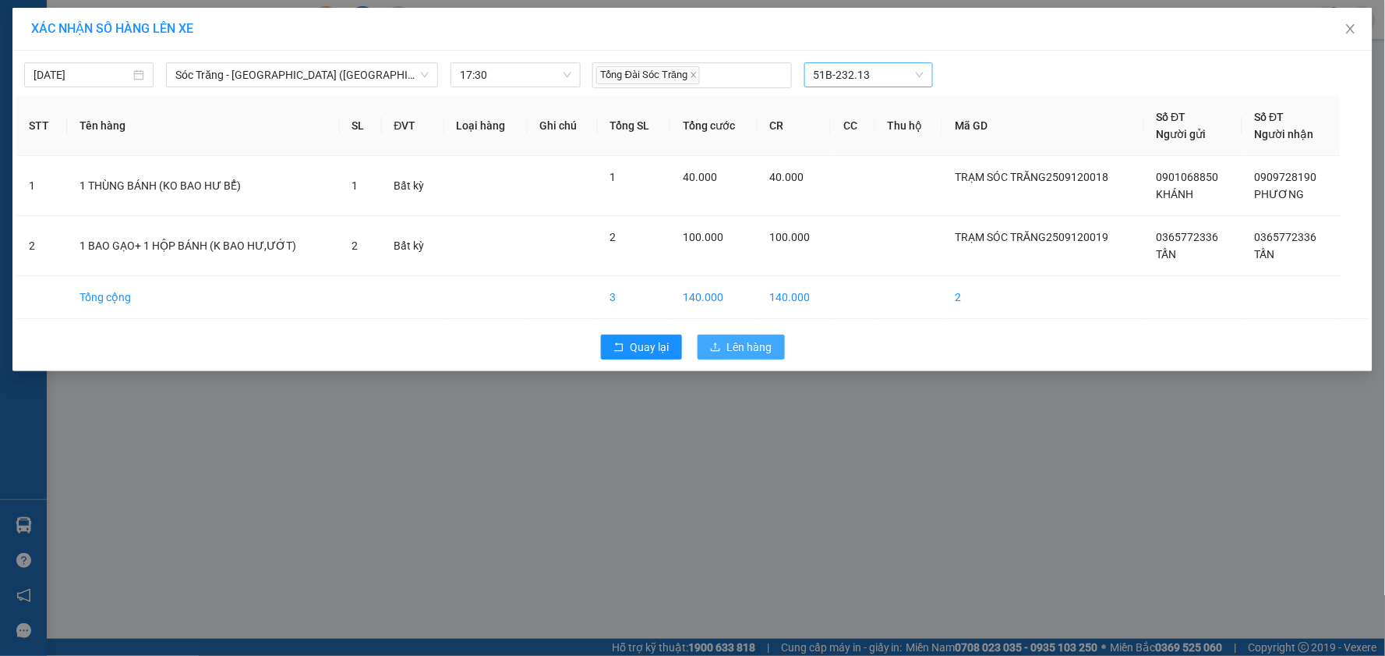
click at [746, 345] on span "Lên hàng" at bounding box center [749, 346] width 45 height 17
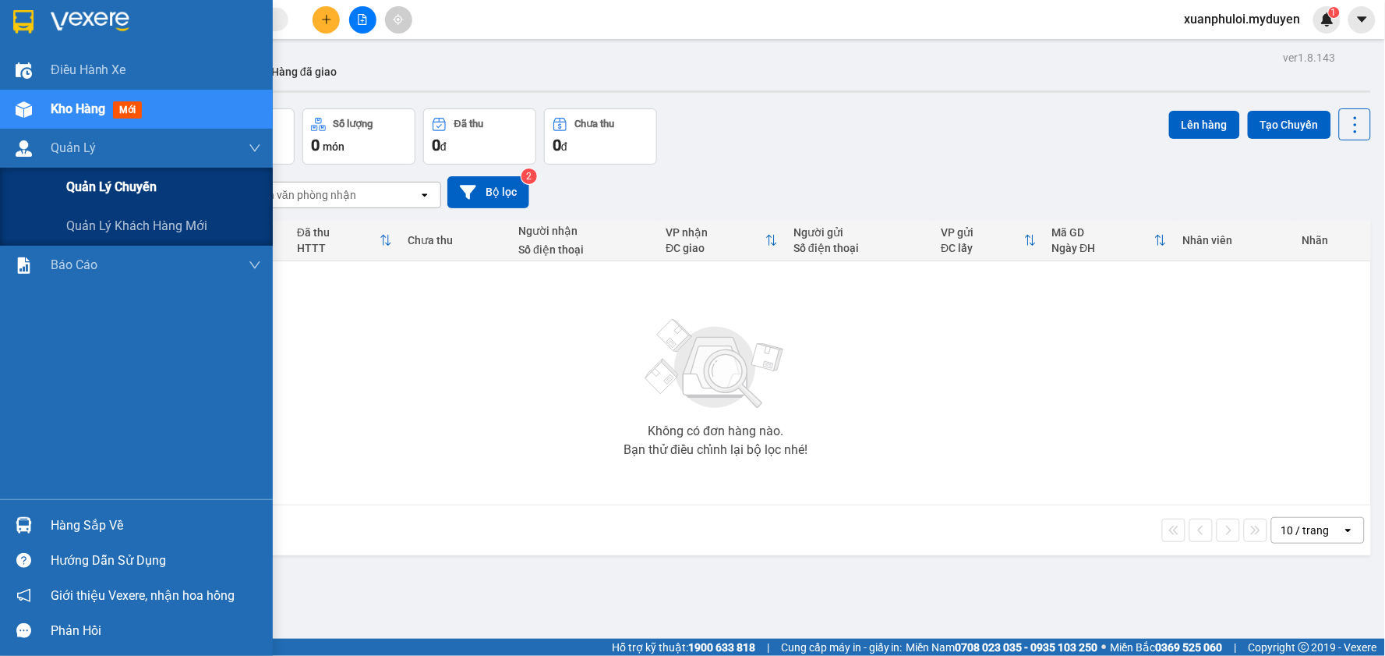
click at [72, 180] on span "Quản lý chuyến" at bounding box center [111, 186] width 90 height 19
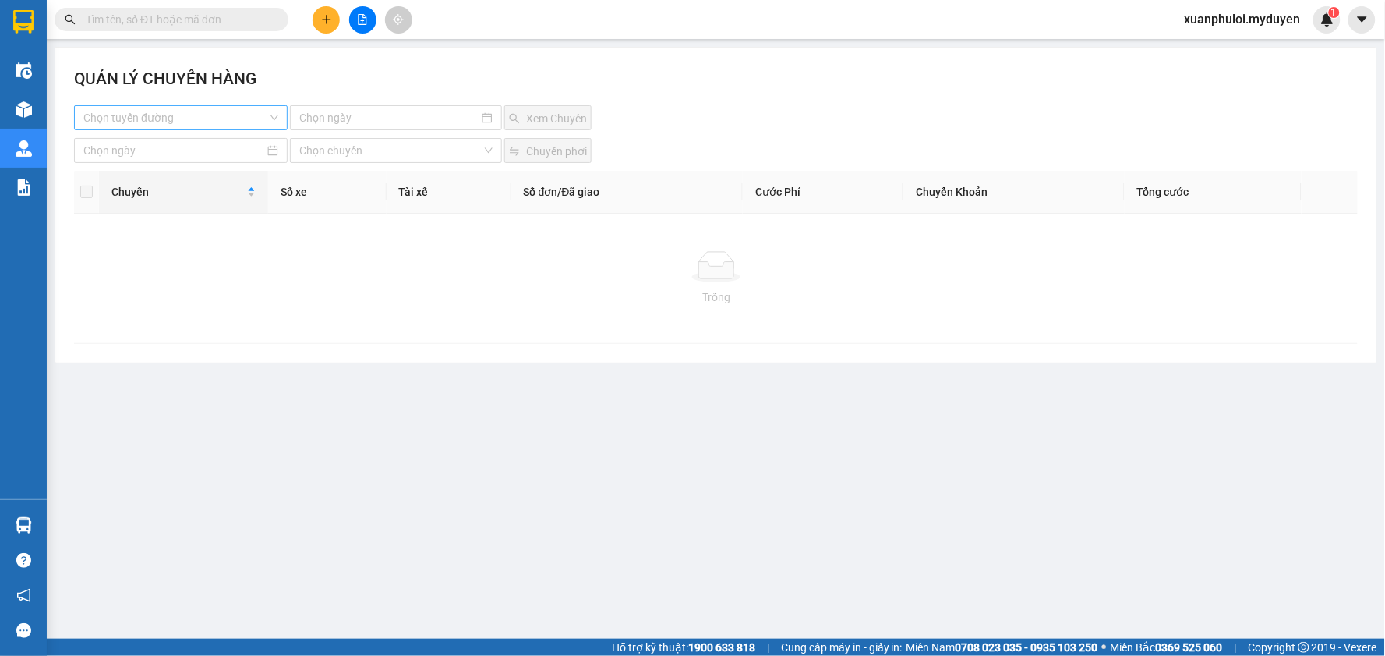
click at [185, 119] on input "search" at bounding box center [175, 117] width 184 height 23
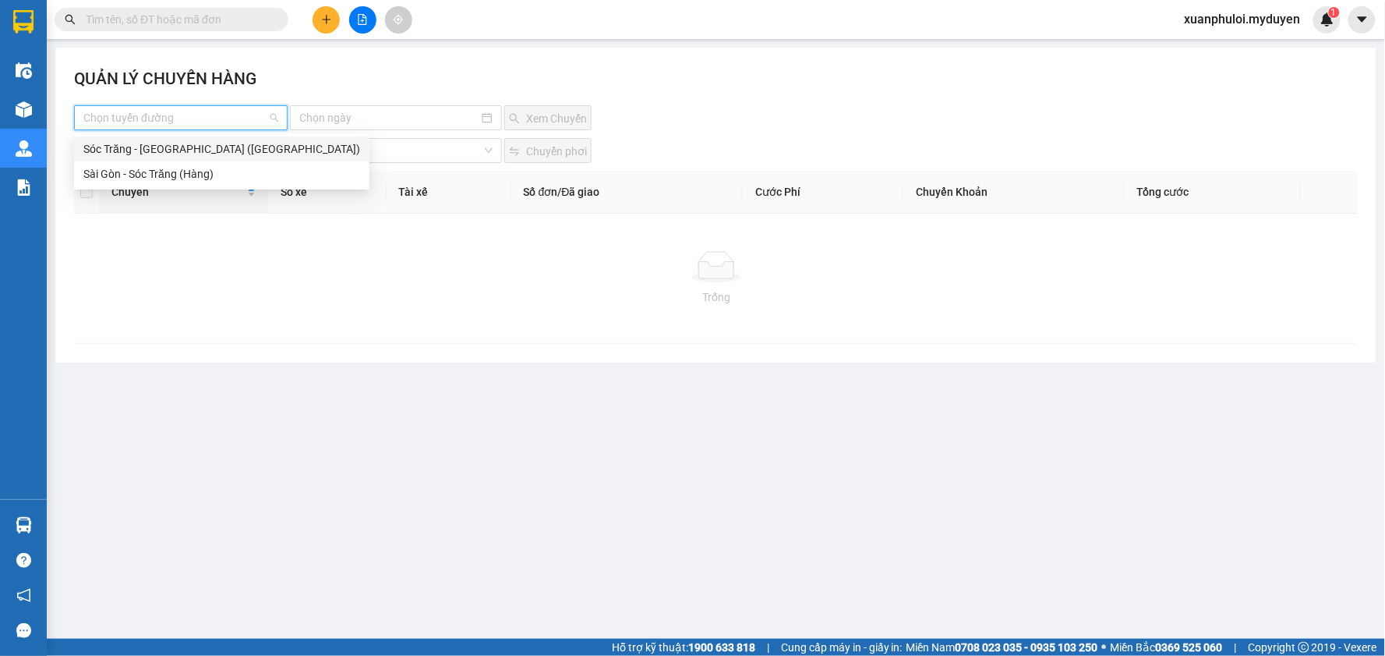
click at [149, 150] on div "Sóc Trăng - [GEOGRAPHIC_DATA] ([GEOGRAPHIC_DATA])" at bounding box center [221, 148] width 277 height 17
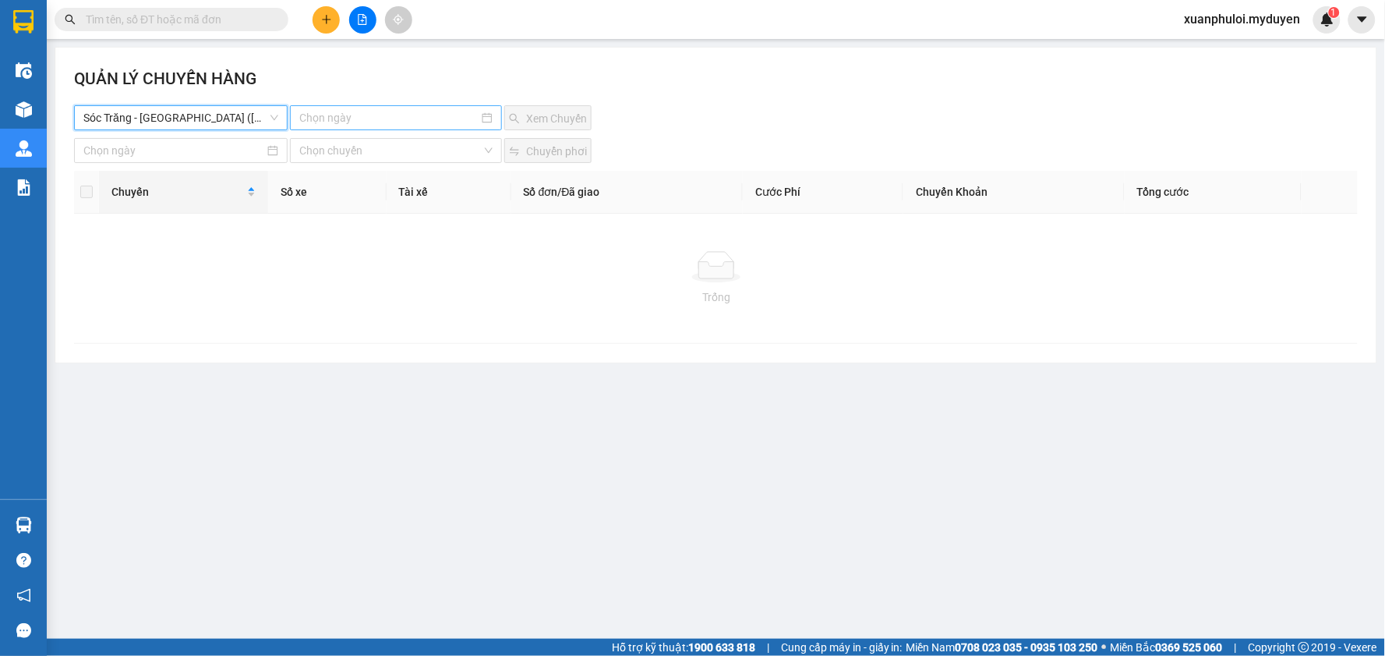
click at [372, 126] on input at bounding box center [388, 117] width 179 height 17
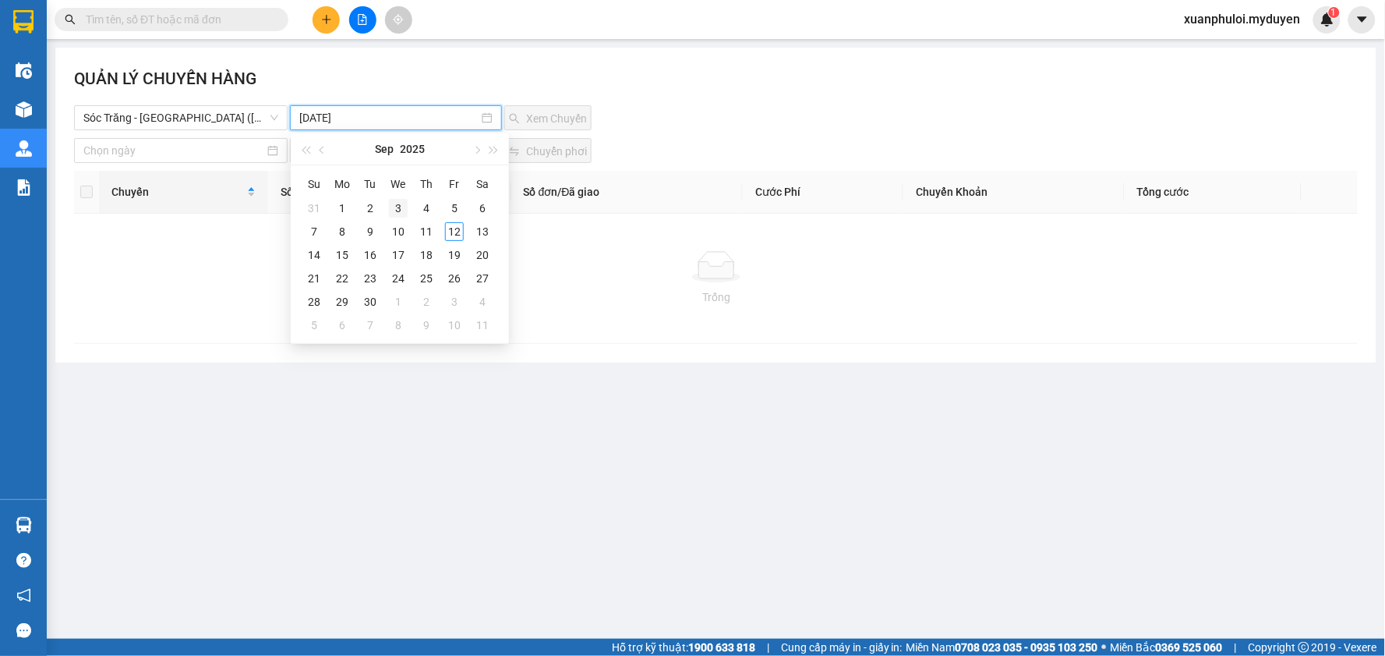
type input "[DATE]"
click at [445, 228] on div "12" at bounding box center [454, 231] width 19 height 19
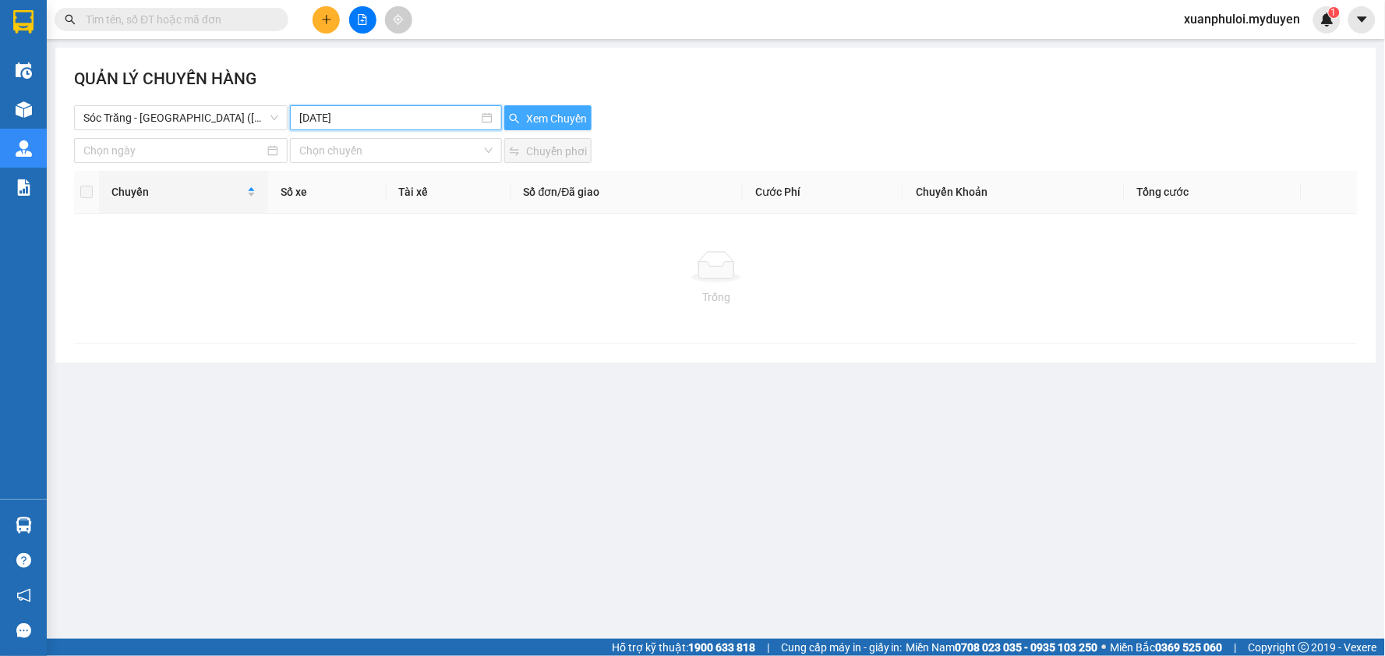
click at [526, 126] on span "Xem Chuyến" at bounding box center [556, 118] width 61 height 17
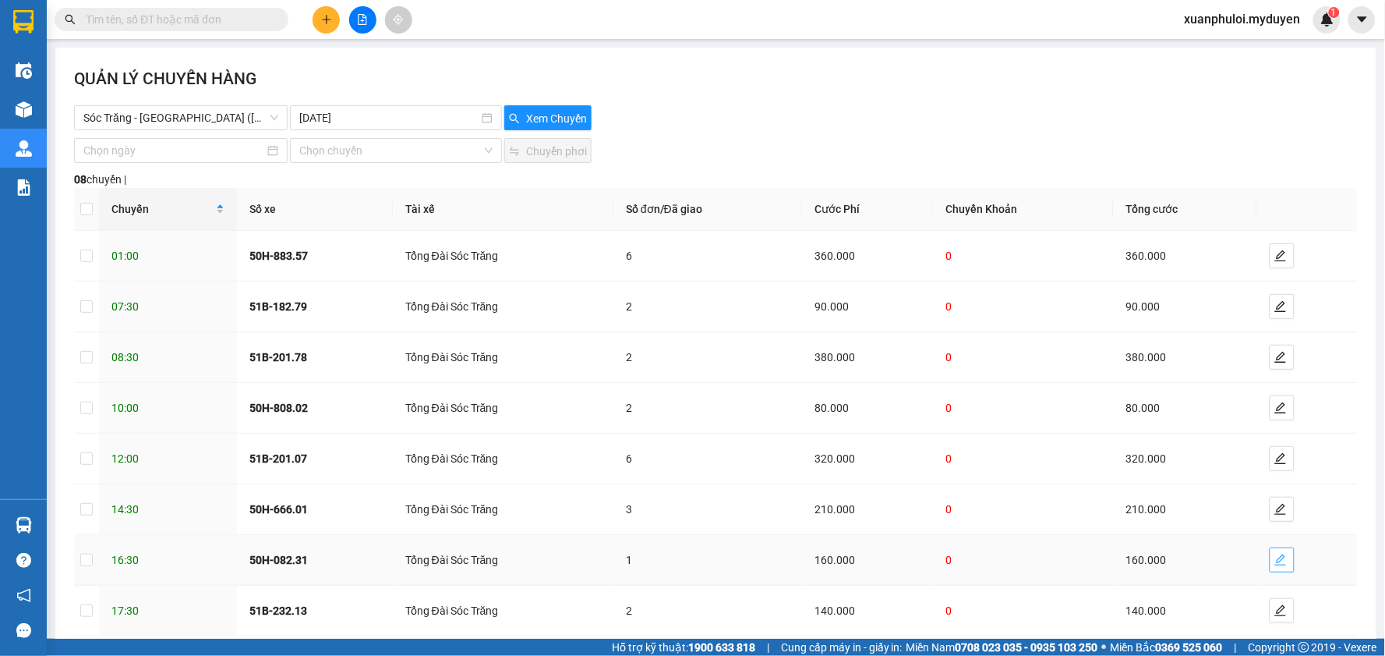
click at [1271, 554] on span "edit" at bounding box center [1282, 560] width 23 height 12
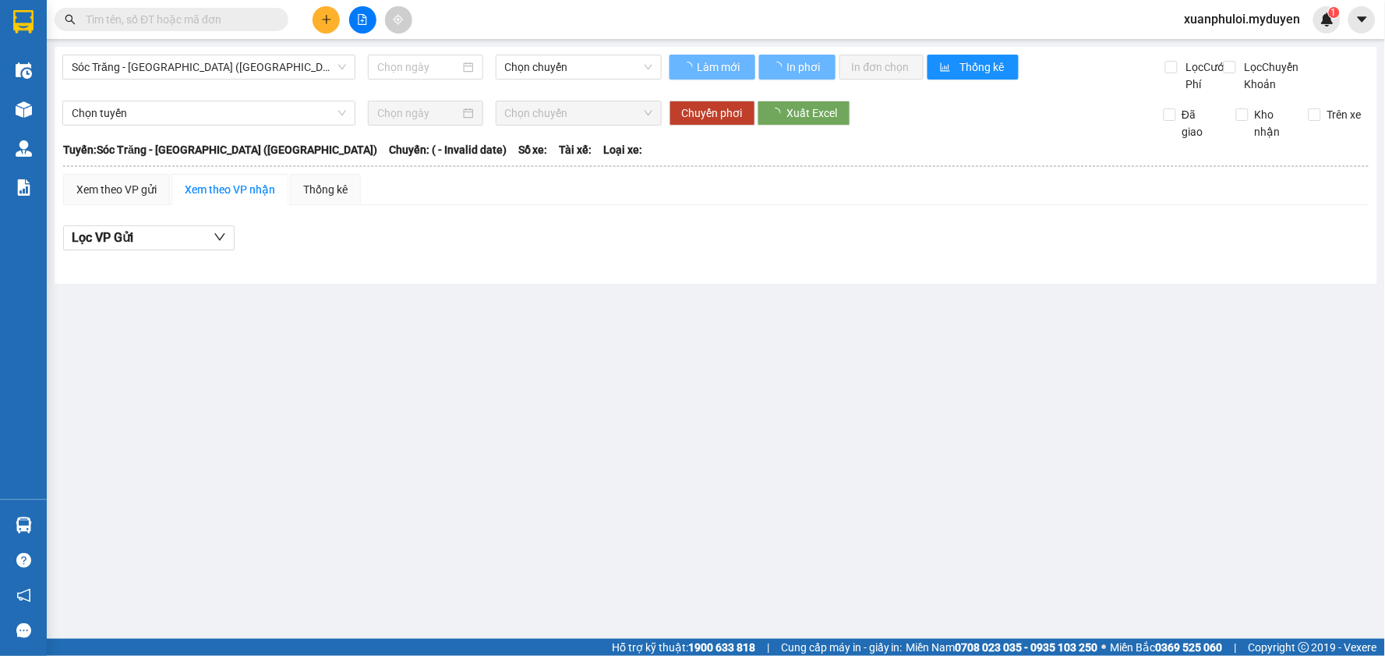
type input "[DATE]"
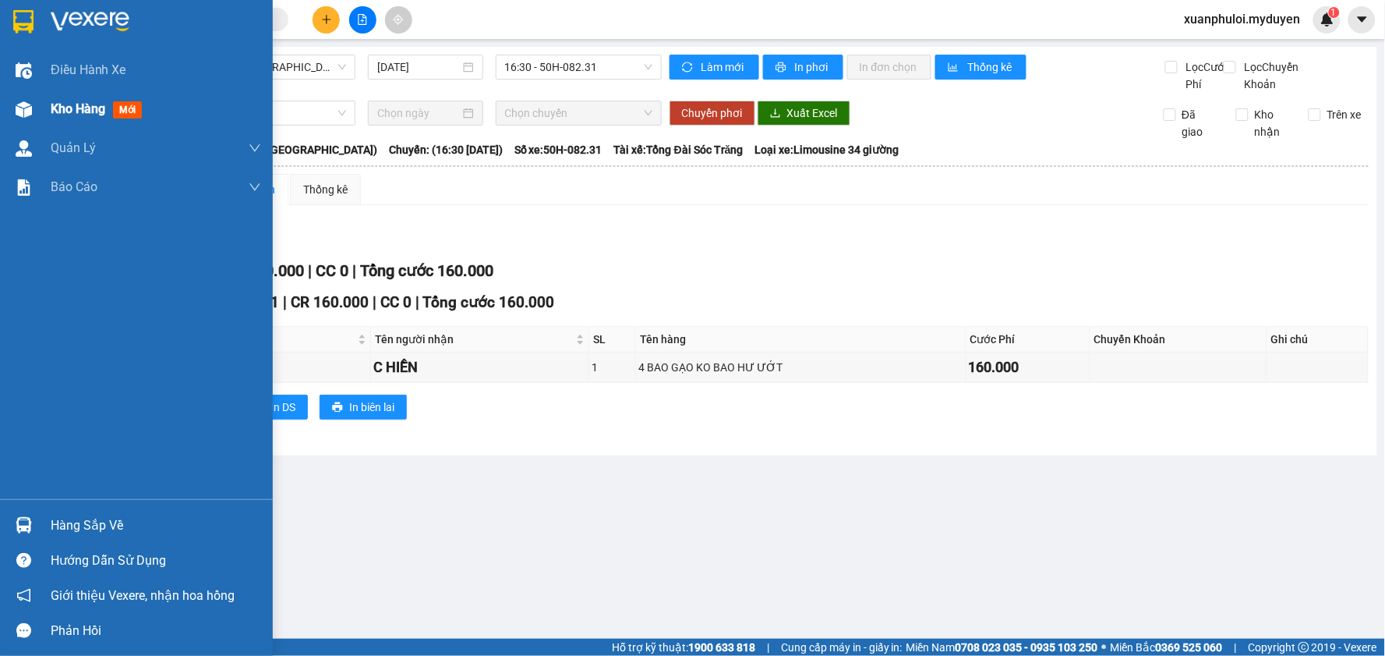
click at [96, 107] on span "Kho hàng" at bounding box center [78, 108] width 55 height 15
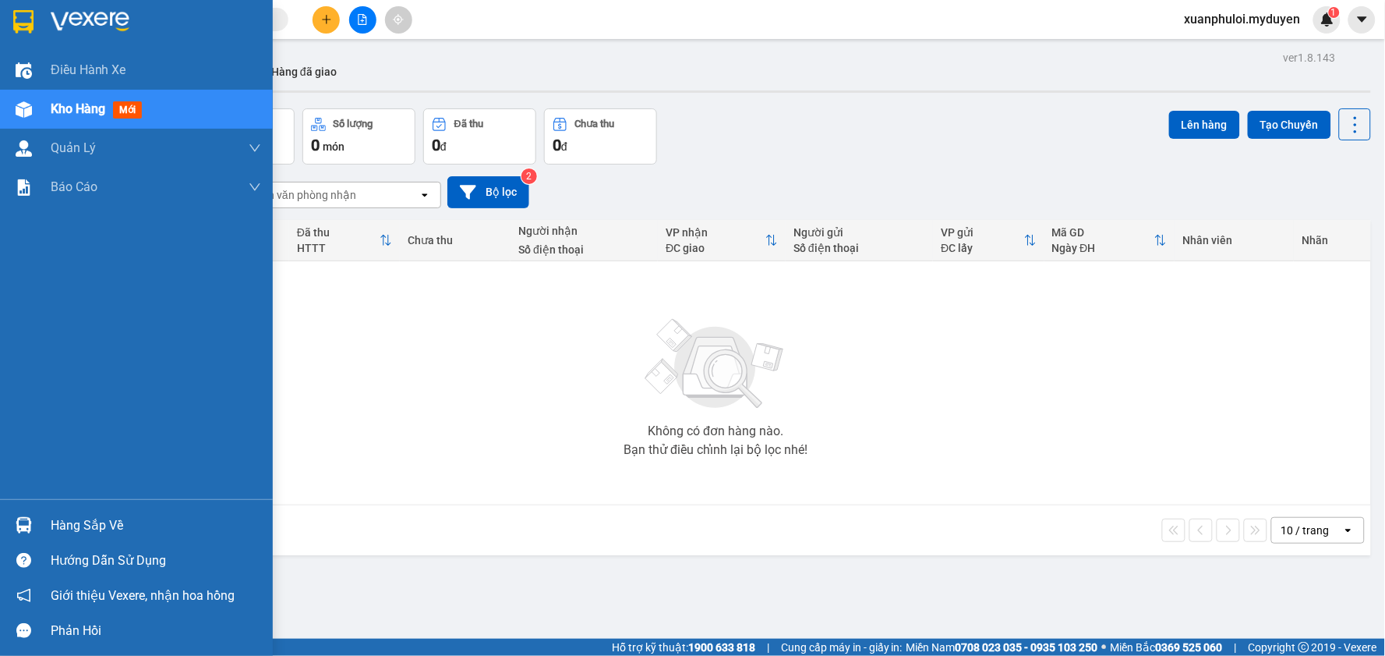
click at [78, 115] on span "Kho hàng" at bounding box center [78, 108] width 55 height 15
click at [135, 112] on span "mới" at bounding box center [127, 109] width 29 height 17
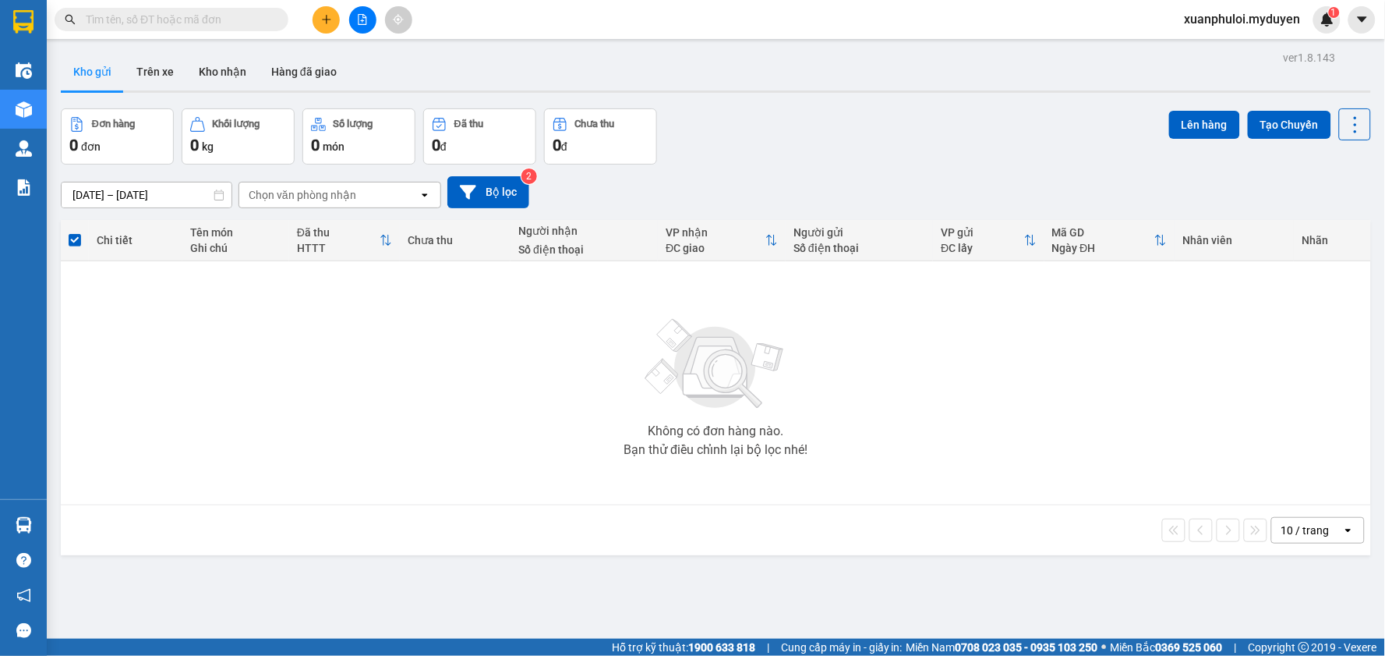
click at [321, 14] on icon "plus" at bounding box center [326, 19] width 11 height 11
click at [402, 60] on div "Tạo đơn hàng" at bounding box center [388, 58] width 68 height 17
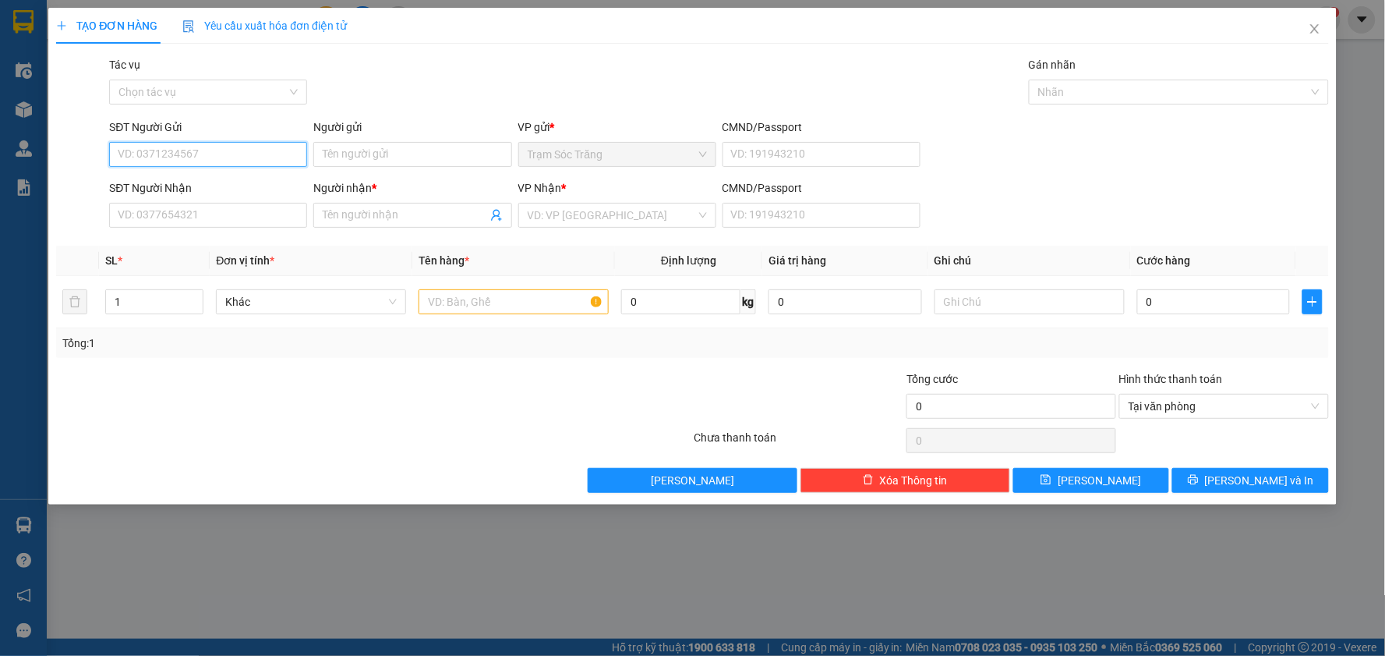
click at [214, 161] on input "SĐT Người Gửi" at bounding box center [208, 154] width 198 height 25
click at [133, 182] on div "0944344187 - BÉ" at bounding box center [208, 185] width 179 height 17
type input "0944344187"
type input "BÉ"
type input "0944344433"
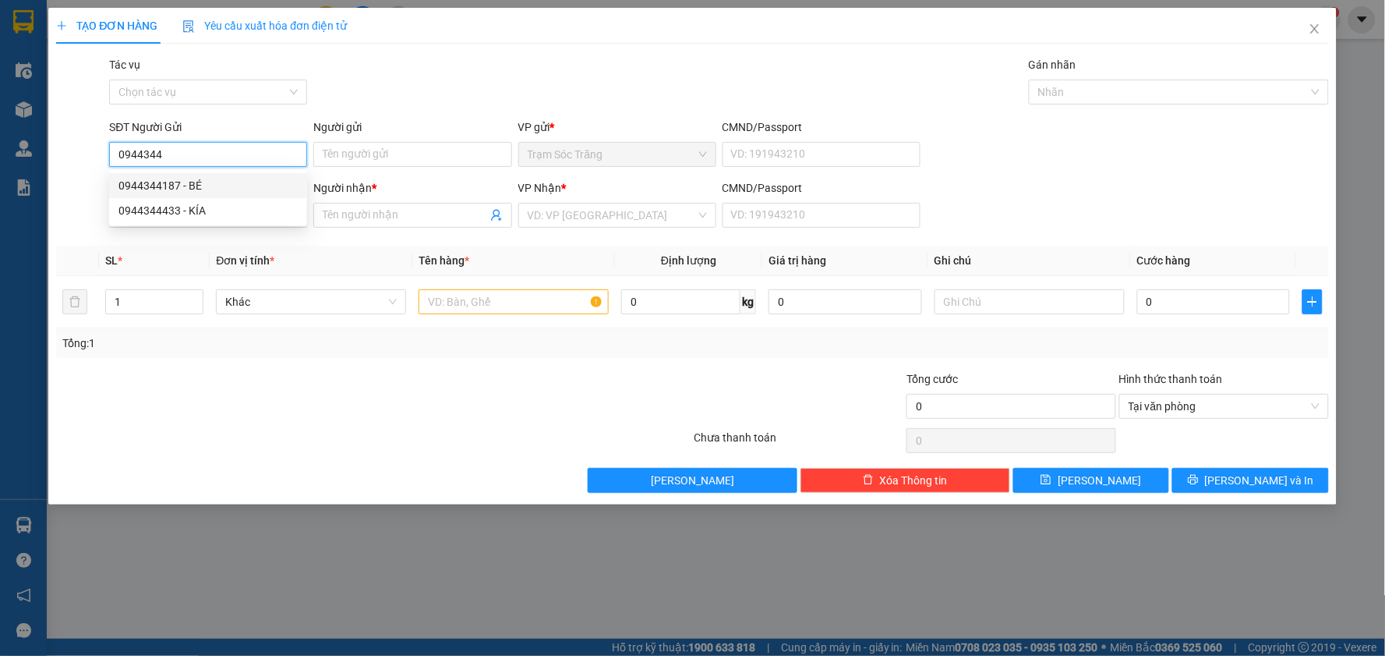
type input "KÍA"
type input "40.000"
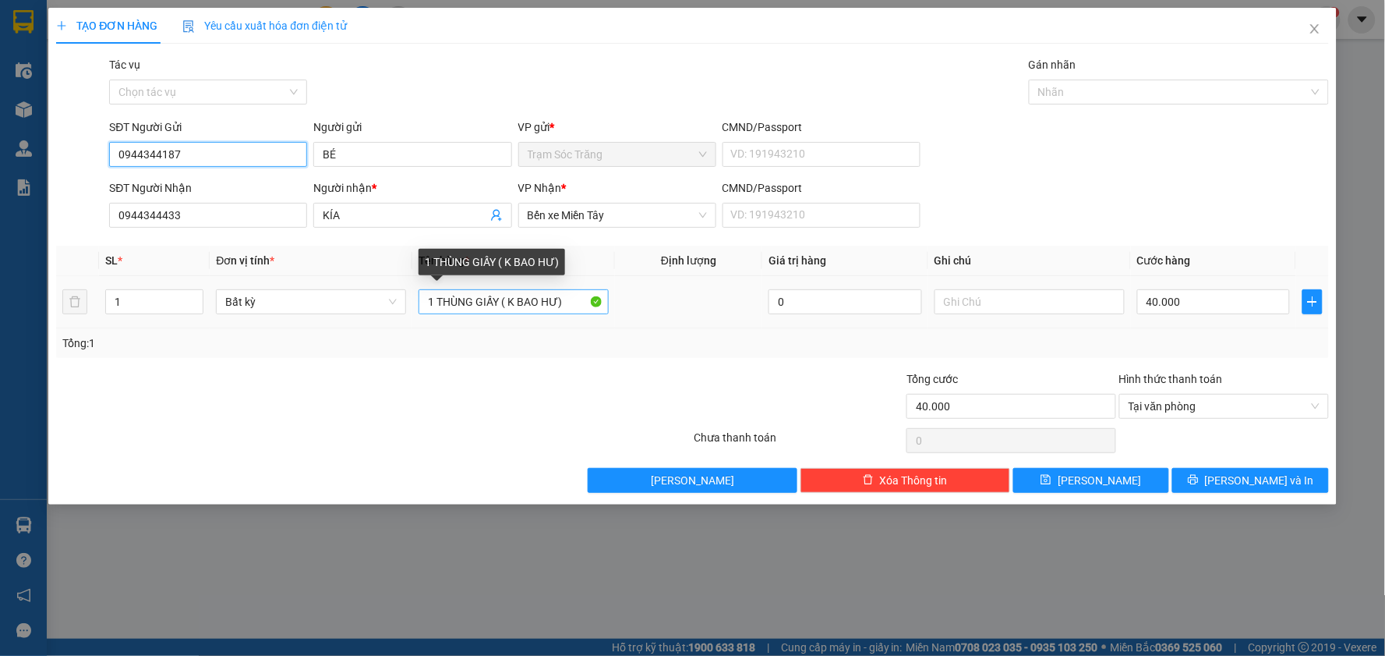
type input "0944344187"
click at [472, 308] on input "1 THÙNG GIẤY ( K BAO HƯ)" at bounding box center [514, 301] width 190 height 25
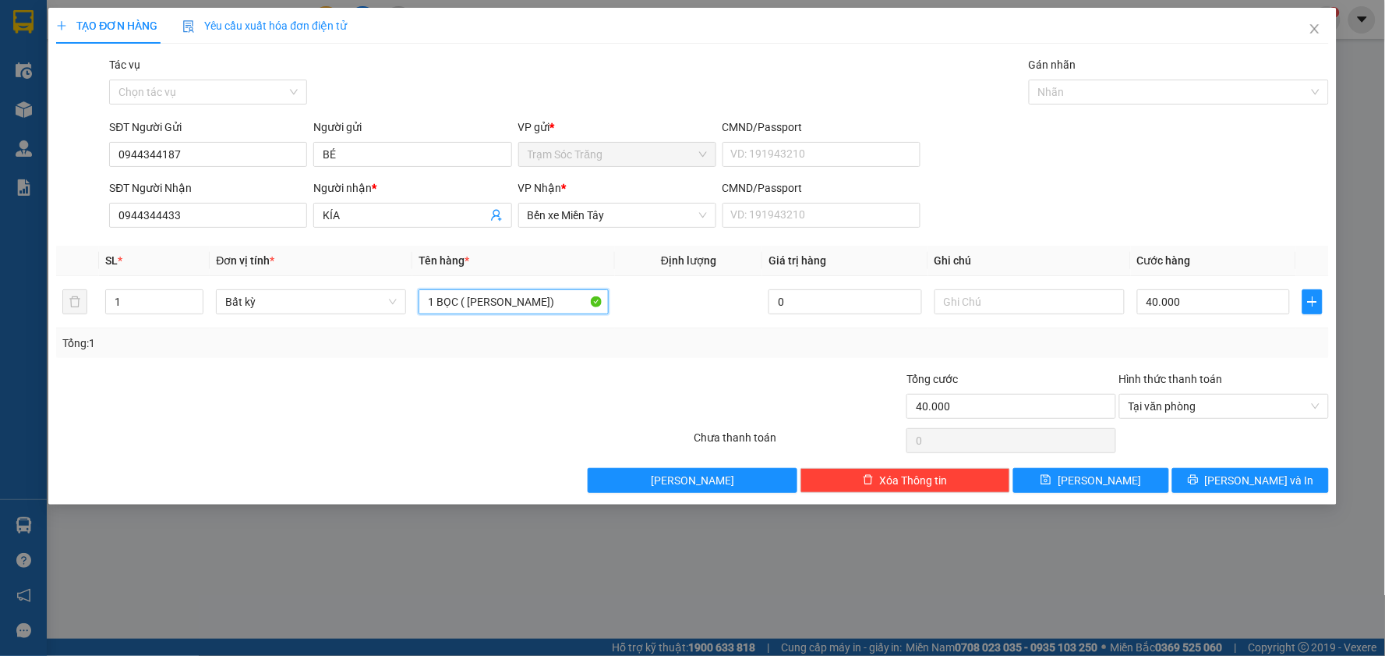
type input "1 BỌC ( [PERSON_NAME])"
click at [1261, 472] on span "[PERSON_NAME] và In" at bounding box center [1259, 480] width 109 height 17
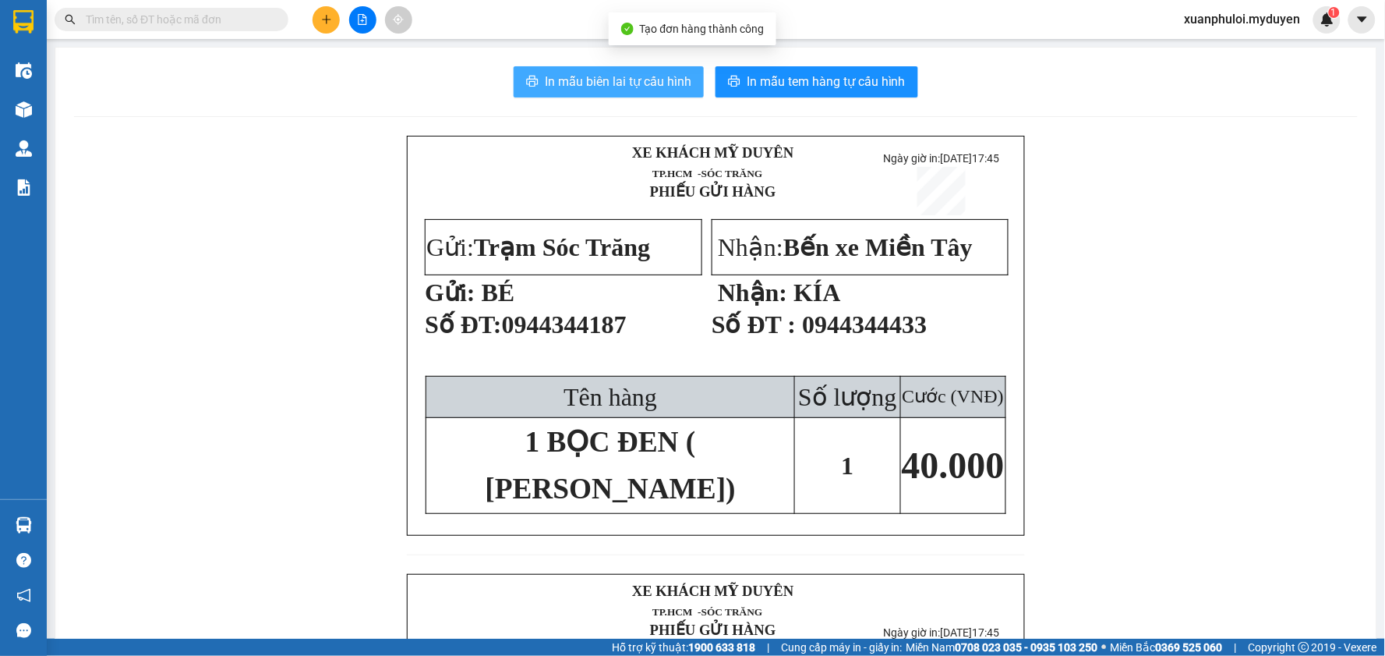
click at [540, 66] on button "In mẫu biên lai tự cấu hình" at bounding box center [609, 81] width 190 height 31
click at [545, 72] on span "In mẫu biên lai tự cấu hình" at bounding box center [618, 81] width 147 height 19
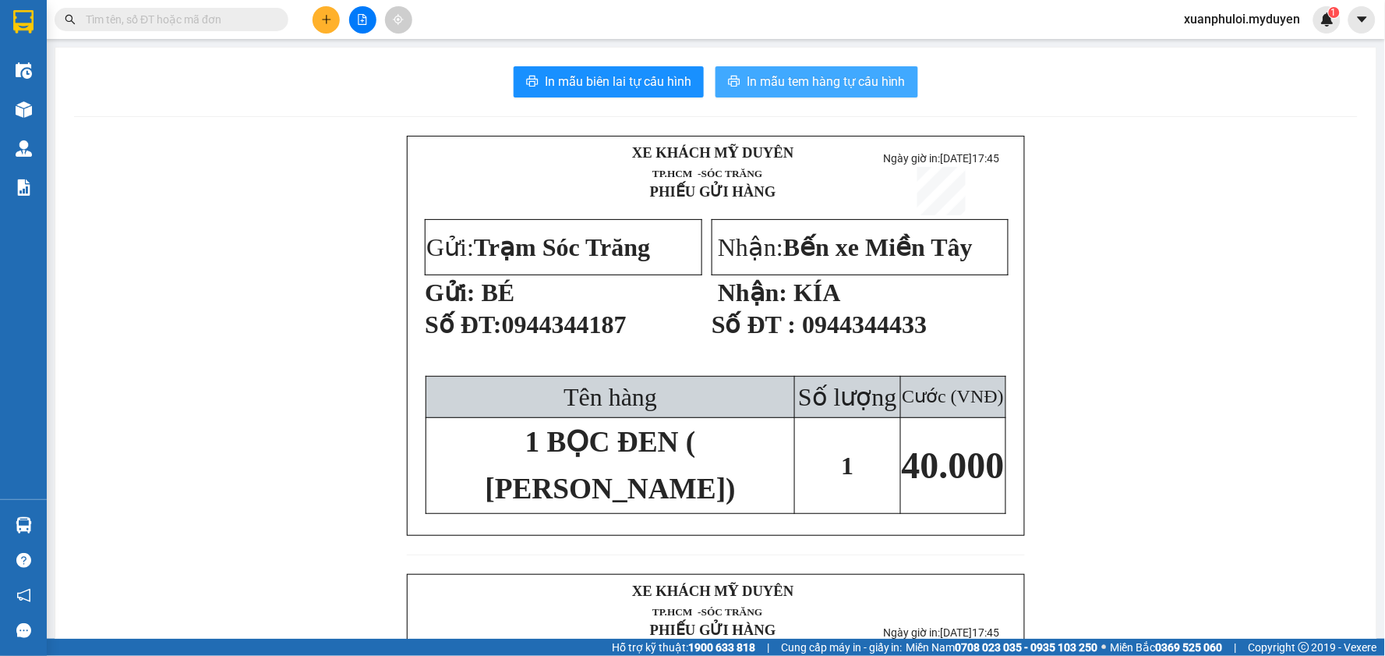
click at [858, 84] on span "In mẫu tem hàng tự cấu hình" at bounding box center [826, 81] width 159 height 19
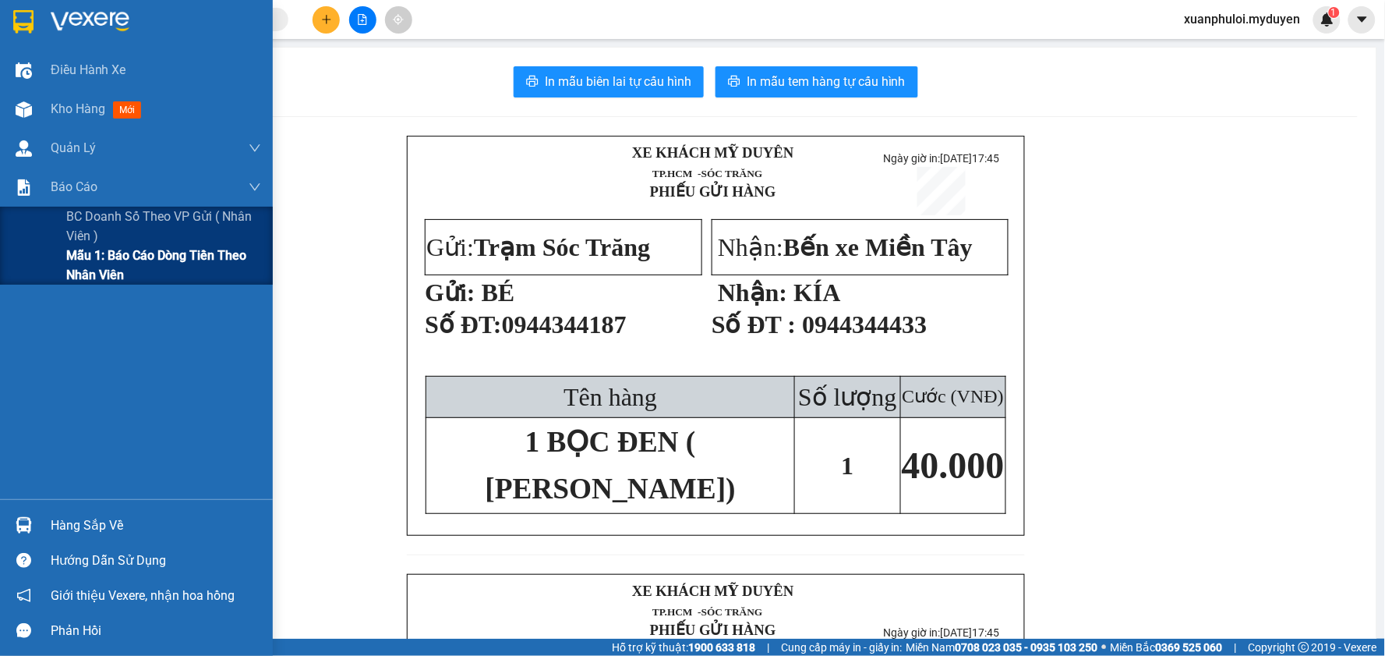
click at [80, 271] on span "Mẫu 1: Báo cáo dòng tiền theo nhân viên" at bounding box center [163, 265] width 195 height 39
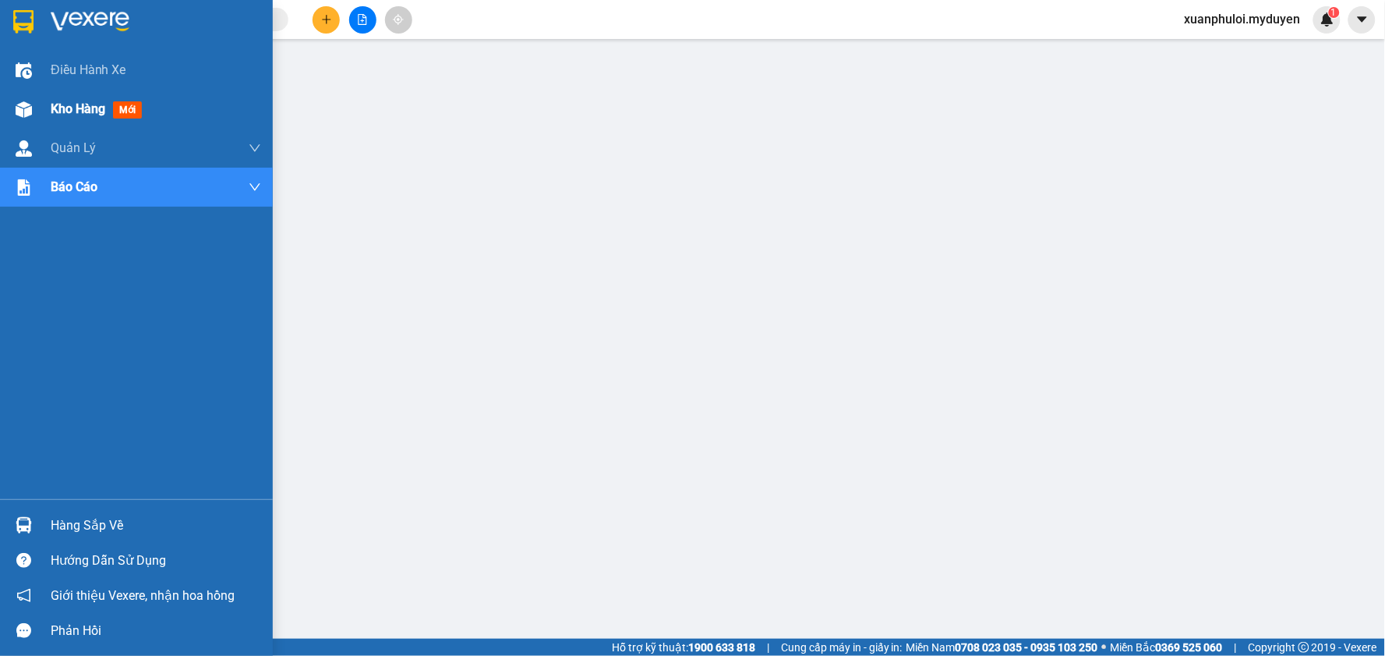
click at [28, 110] on img at bounding box center [24, 109] width 16 height 16
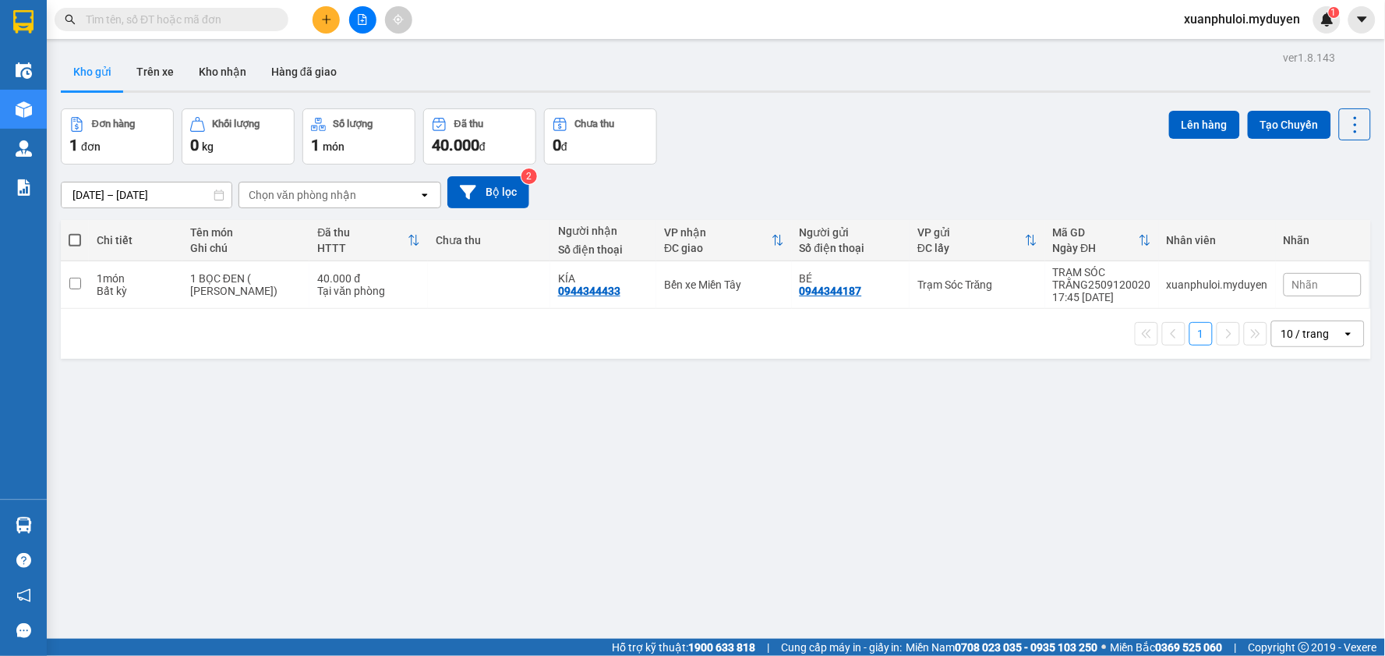
click at [330, 24] on icon "plus" at bounding box center [326, 19] width 11 height 11
click at [847, 146] on div "Đơn hàng 1 đơn Khối lượng 0 kg Số lượng 1 món Đã thu 40.000 đ Chưa thu 0 đ Lên …" at bounding box center [716, 136] width 1311 height 56
click at [329, 25] on button at bounding box center [326, 19] width 27 height 27
click at [352, 63] on div "Tạo đơn hàng" at bounding box center [380, 59] width 117 height 30
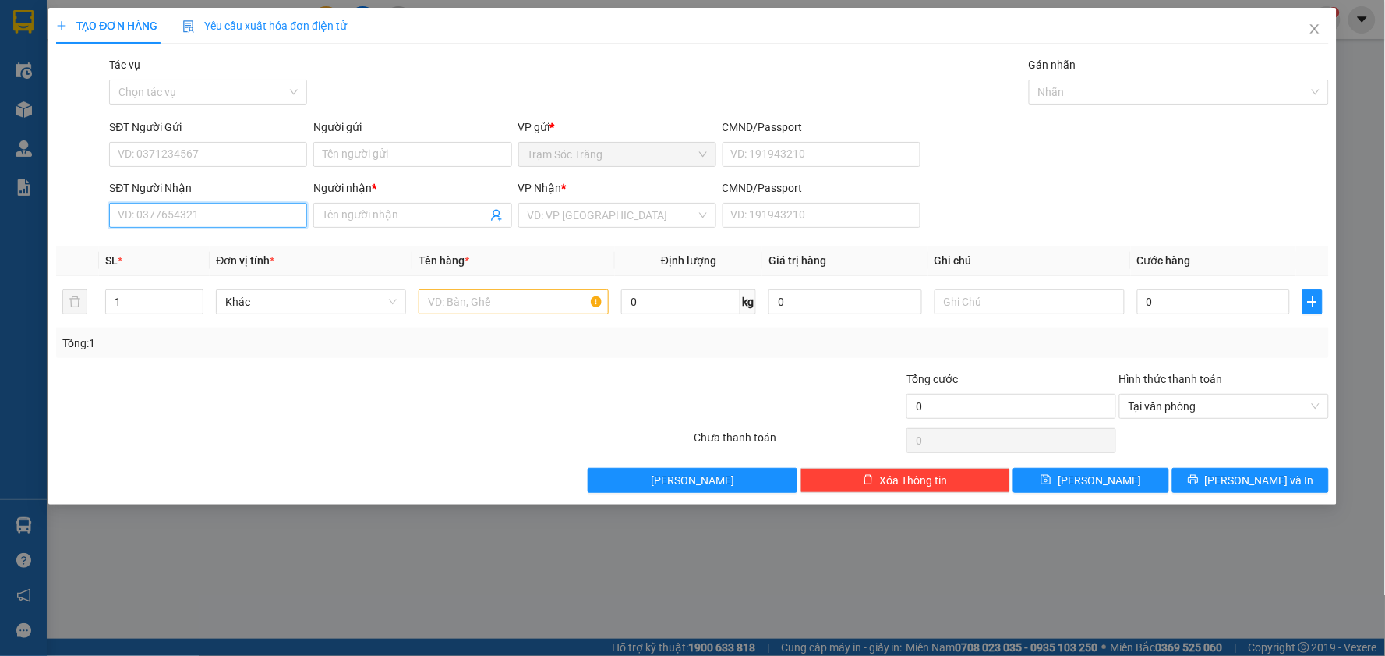
click at [246, 216] on input "SĐT Người Nhận" at bounding box center [208, 215] width 198 height 25
click at [238, 240] on div "0982592319 - TÙNG" at bounding box center [208, 246] width 179 height 17
type input "0982592319"
type input "TÙNG"
type input "40.000"
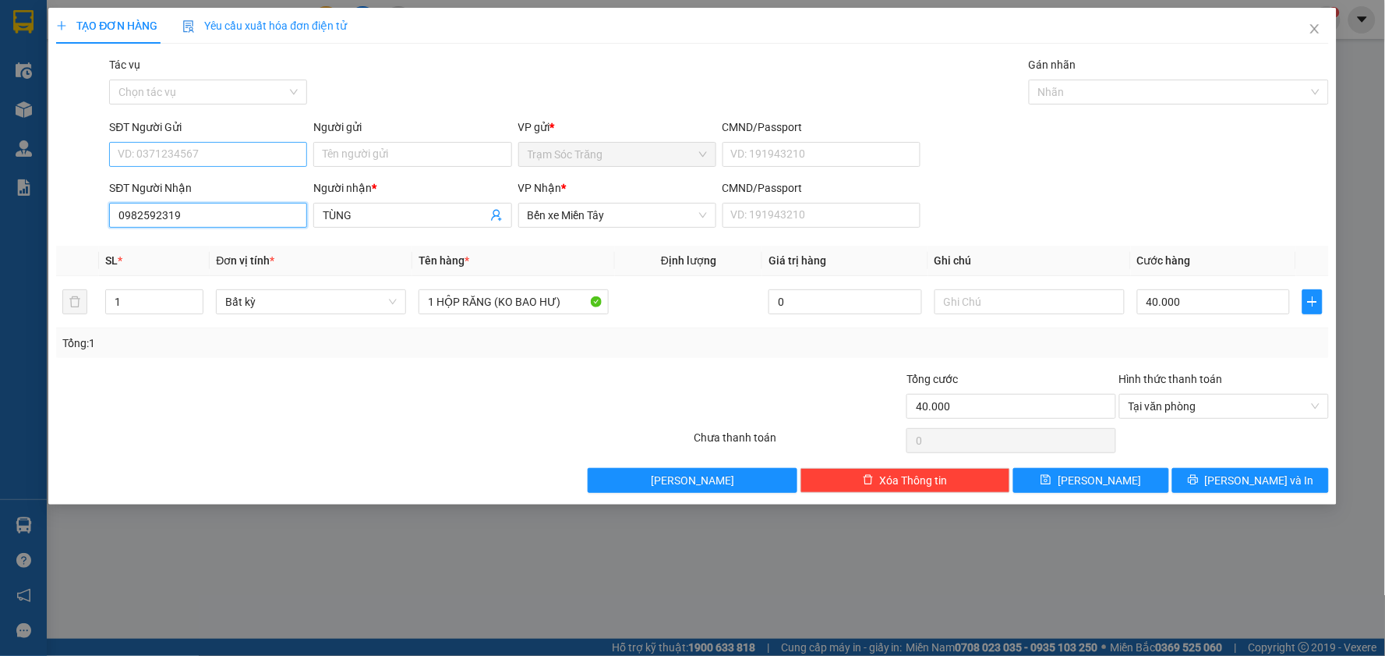
type input "0982592319"
click at [166, 142] on input "SĐT Người Gửi" at bounding box center [208, 154] width 198 height 25
click at [203, 181] on div "0938066691 - [PERSON_NAME]" at bounding box center [208, 185] width 179 height 17
click at [1219, 483] on button "[PERSON_NAME] và In" at bounding box center [1251, 480] width 157 height 25
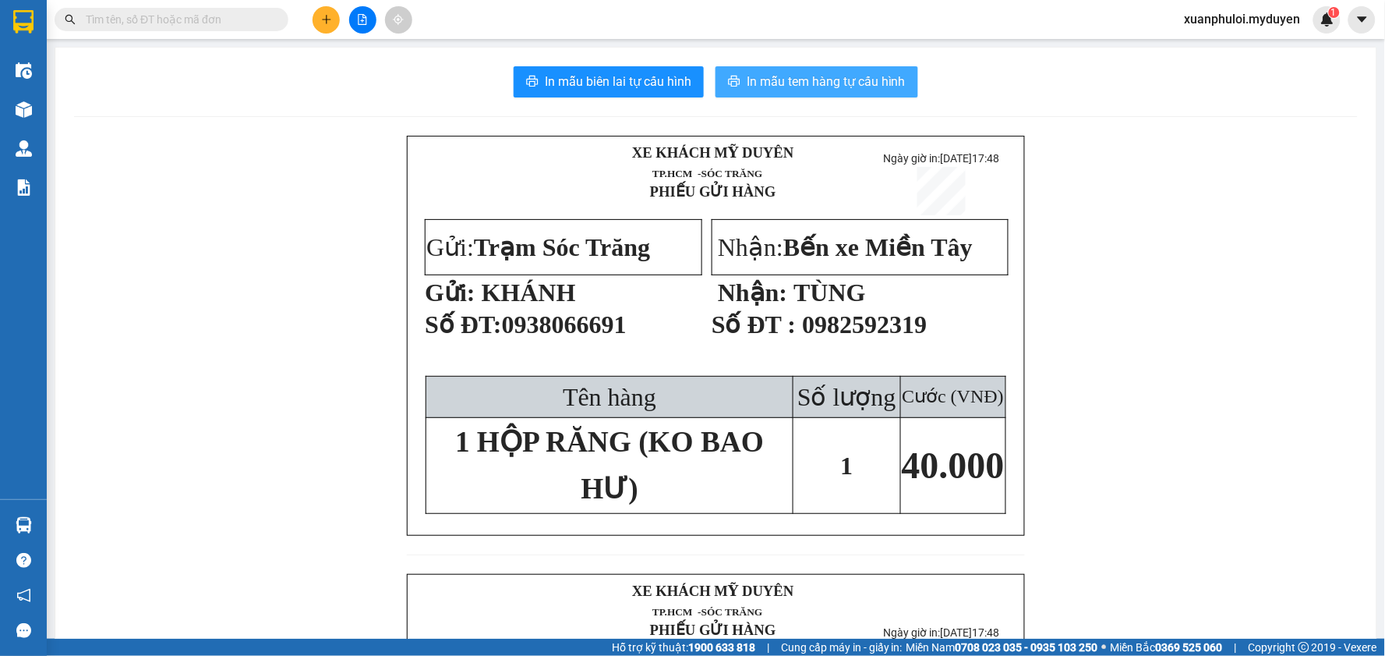
click at [780, 82] on span "In mẫu tem hàng tự cấu hình" at bounding box center [826, 81] width 159 height 19
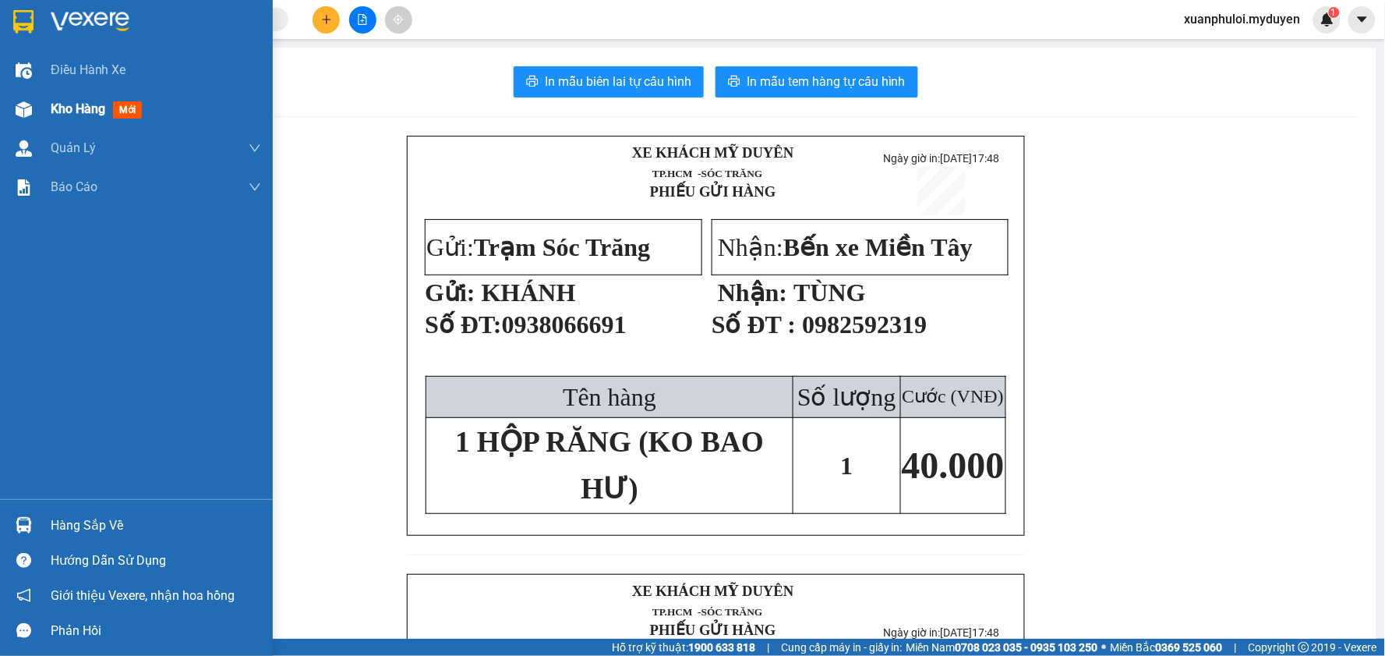
click at [37, 92] on div "Kho hàng mới" at bounding box center [136, 109] width 273 height 39
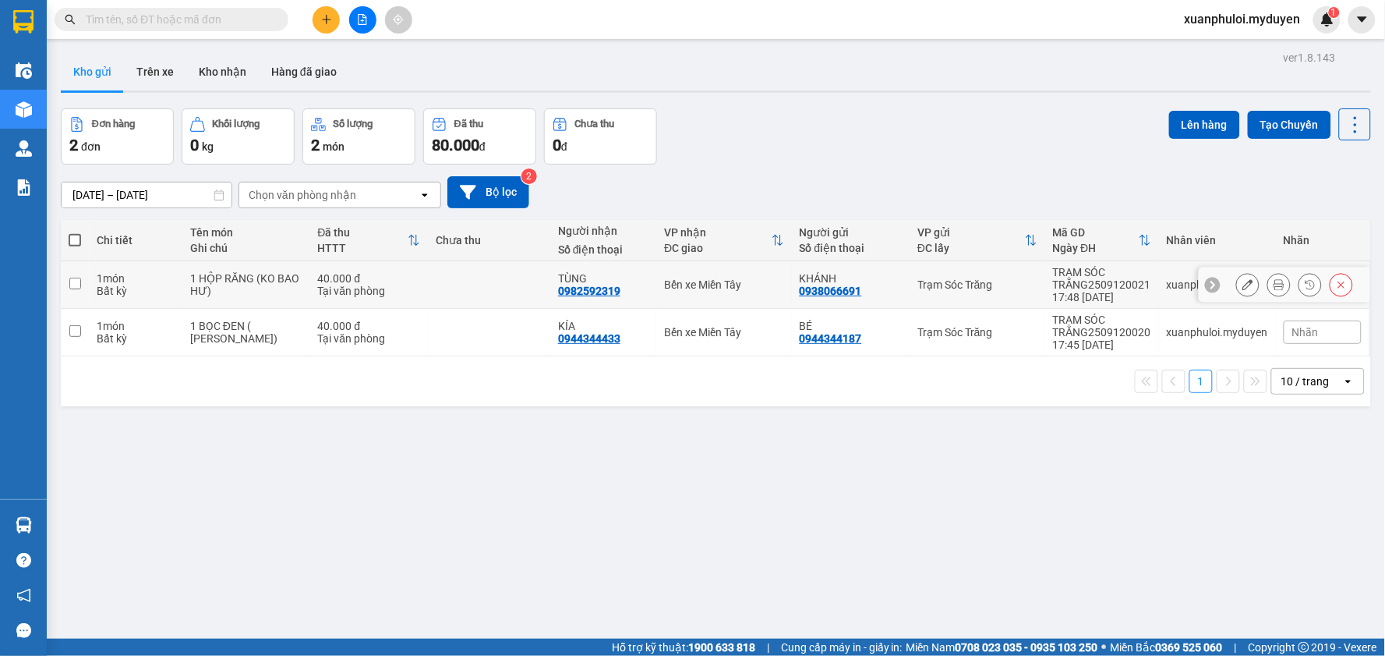
click at [83, 282] on td at bounding box center [75, 285] width 28 height 48
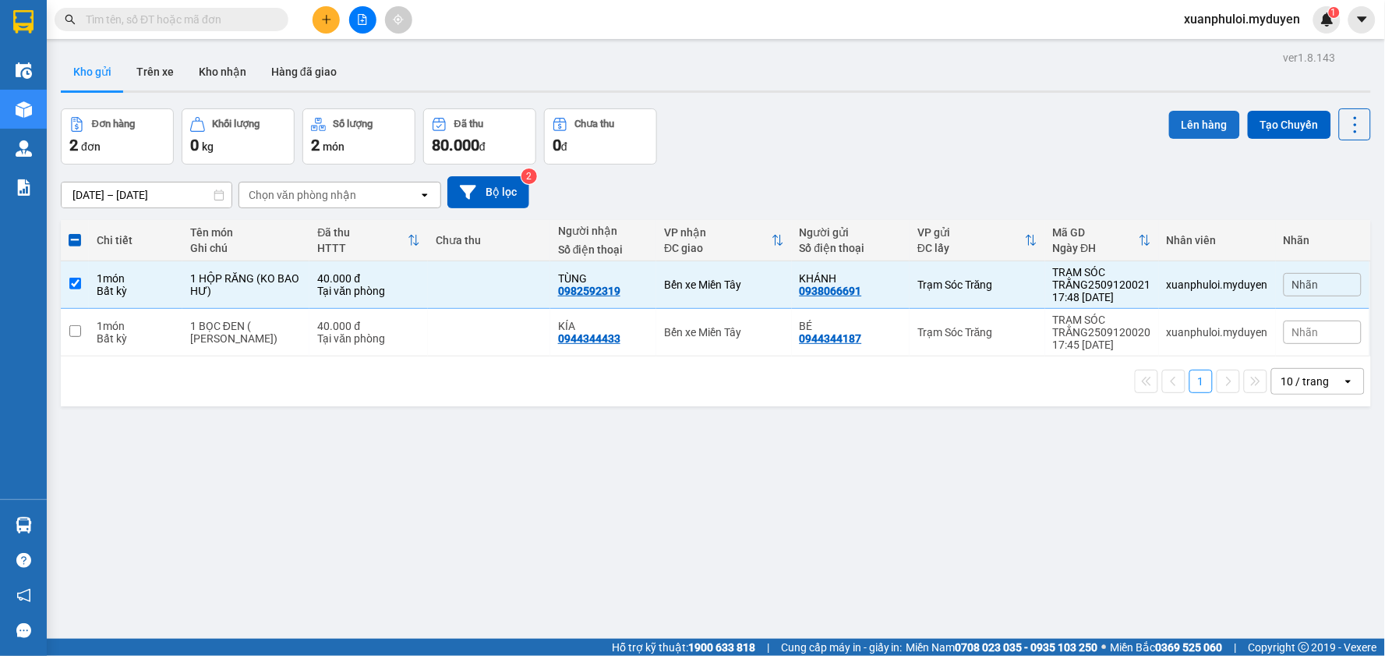
click at [1191, 121] on button "Lên hàng" at bounding box center [1204, 125] width 71 height 28
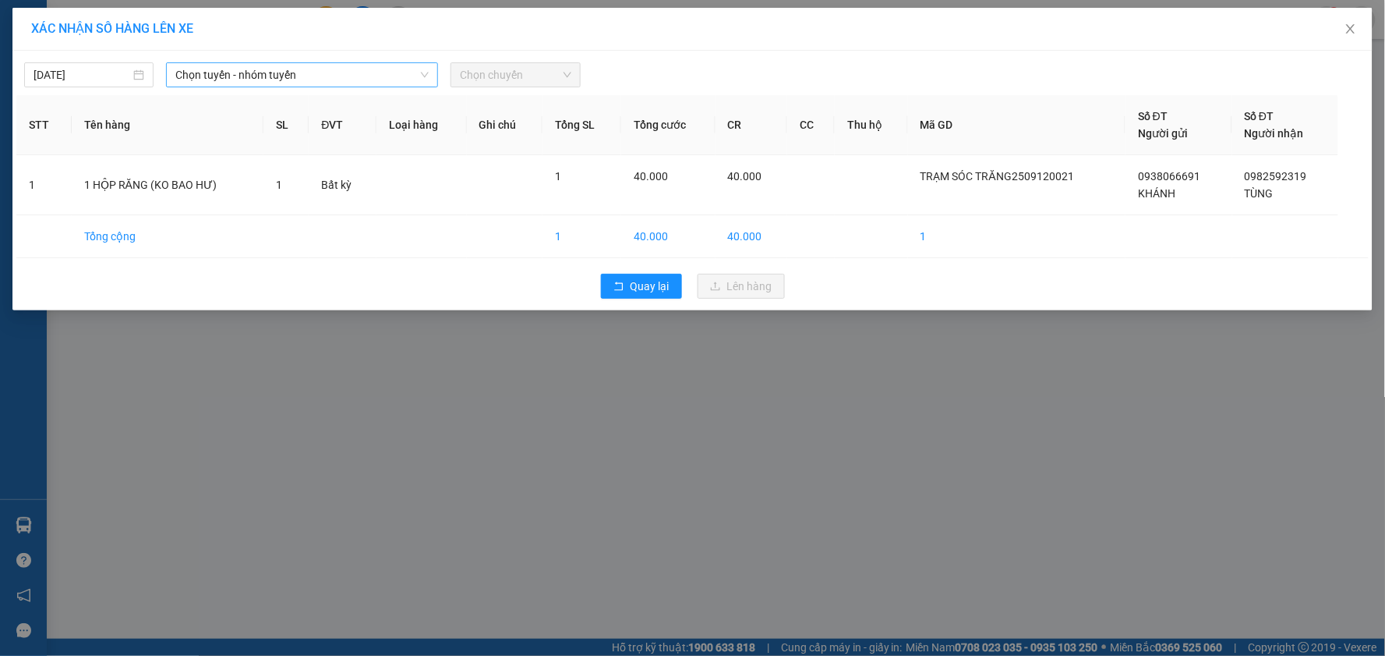
click at [331, 70] on span "Chọn tuyến - nhóm tuyến" at bounding box center [301, 74] width 253 height 23
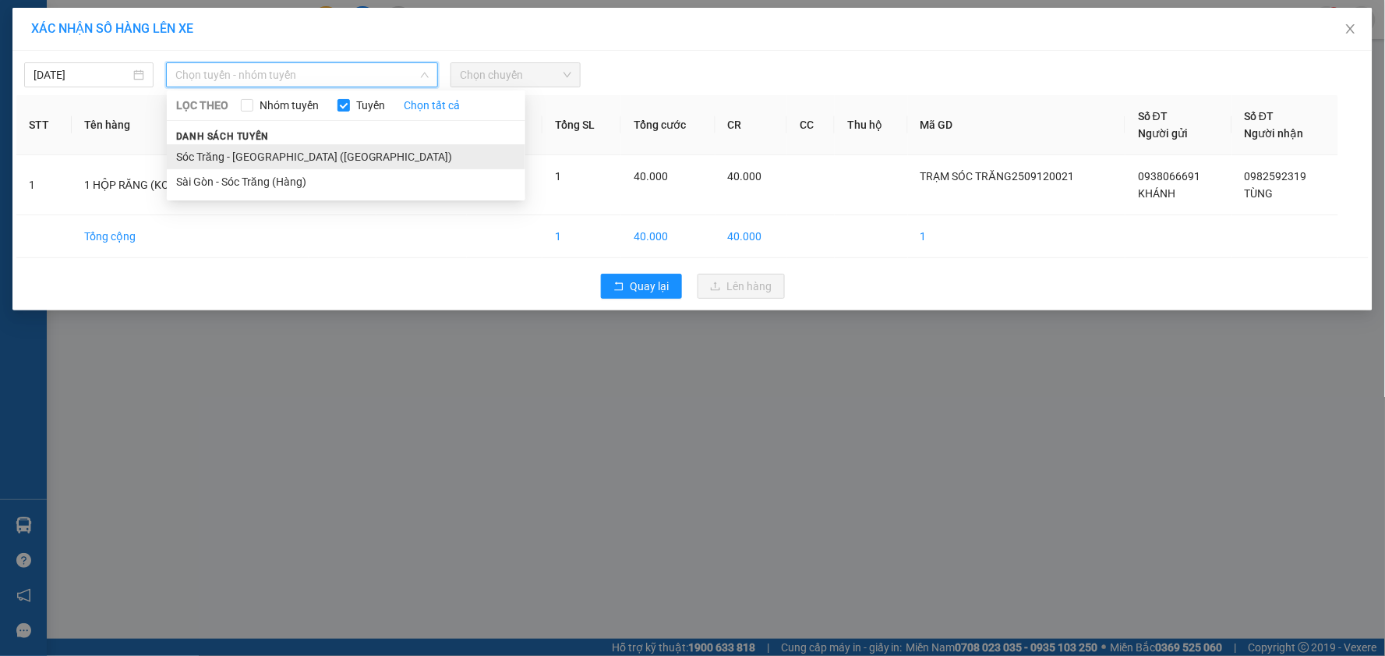
click at [226, 154] on li "Sóc Trăng - [GEOGRAPHIC_DATA] ([GEOGRAPHIC_DATA])" at bounding box center [346, 156] width 359 height 25
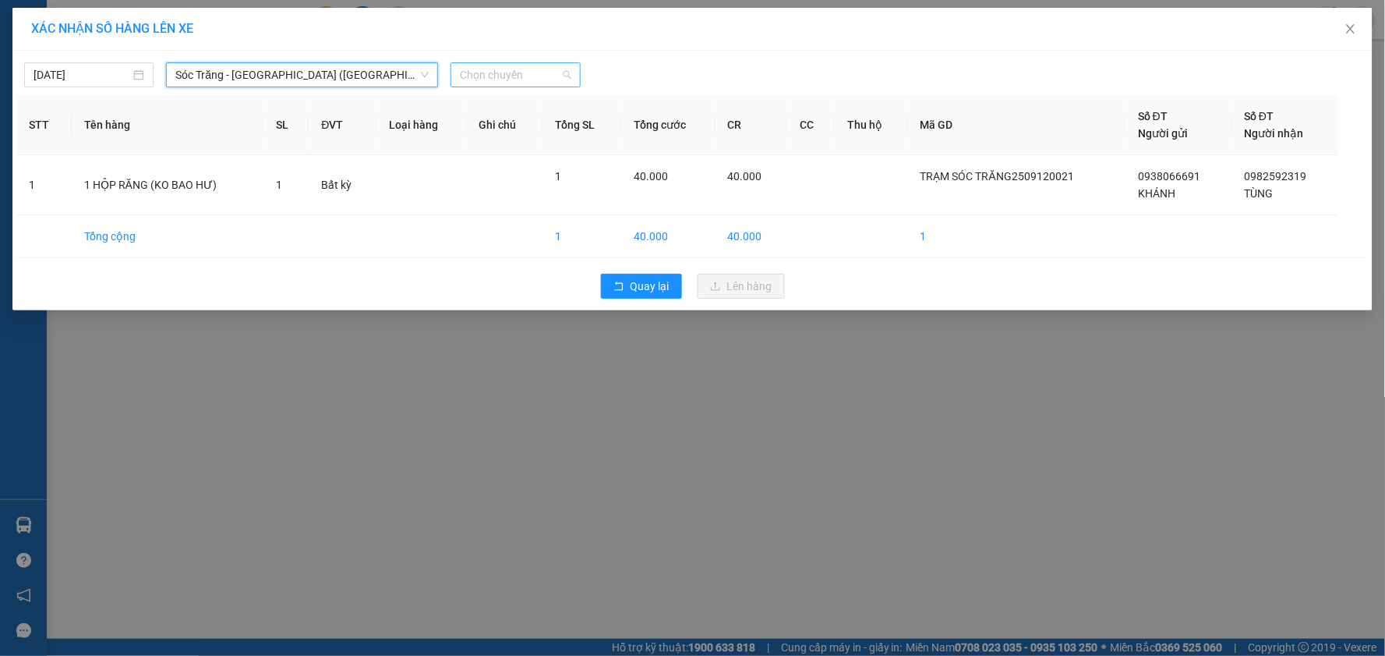
click at [530, 72] on span "Chọn chuyến" at bounding box center [515, 74] width 111 height 23
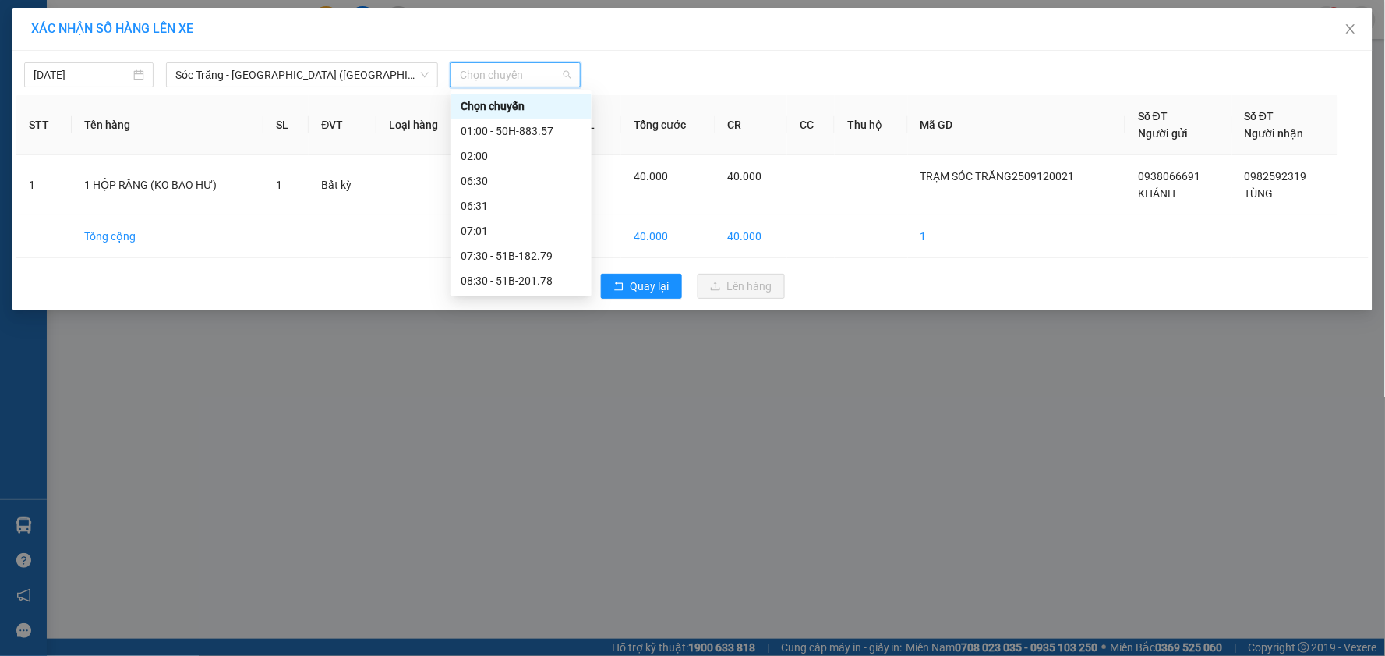
click at [500, 522] on div "17:30 - 51B-232.13" at bounding box center [522, 530] width 122 height 17
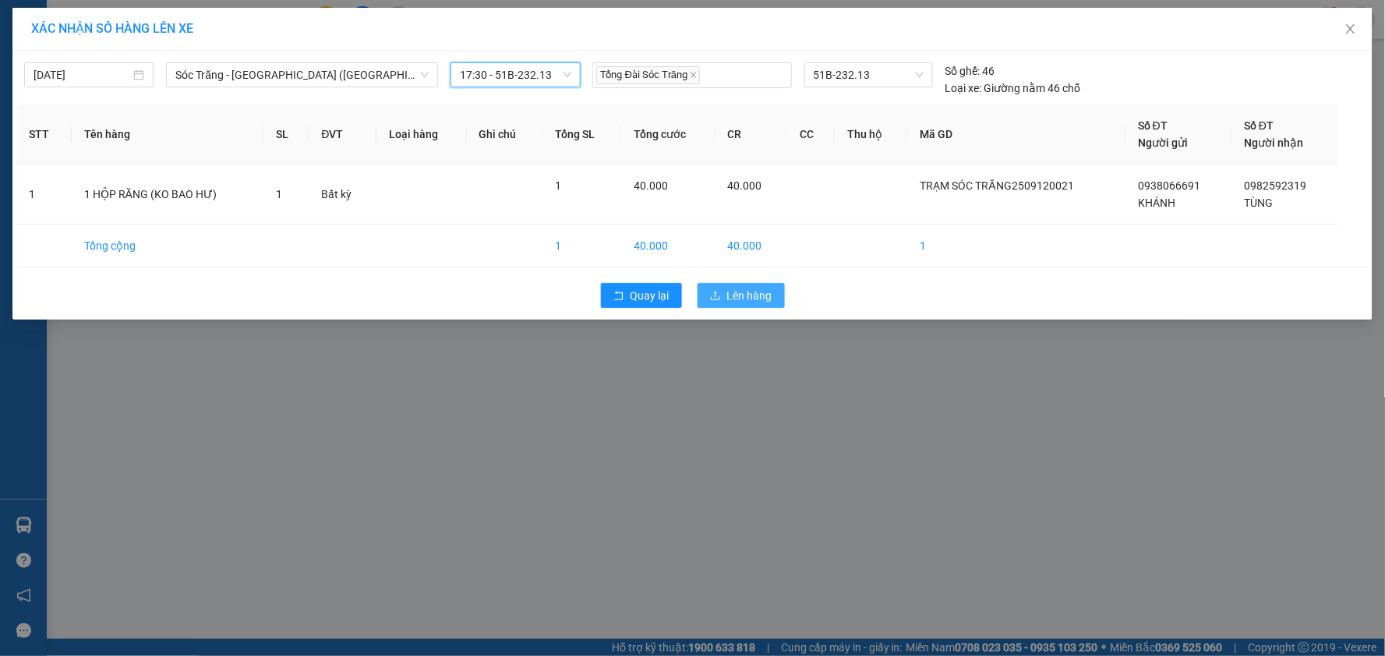
click at [741, 296] on span "Lên hàng" at bounding box center [749, 295] width 45 height 17
